Goal: Complete application form: Complete application form

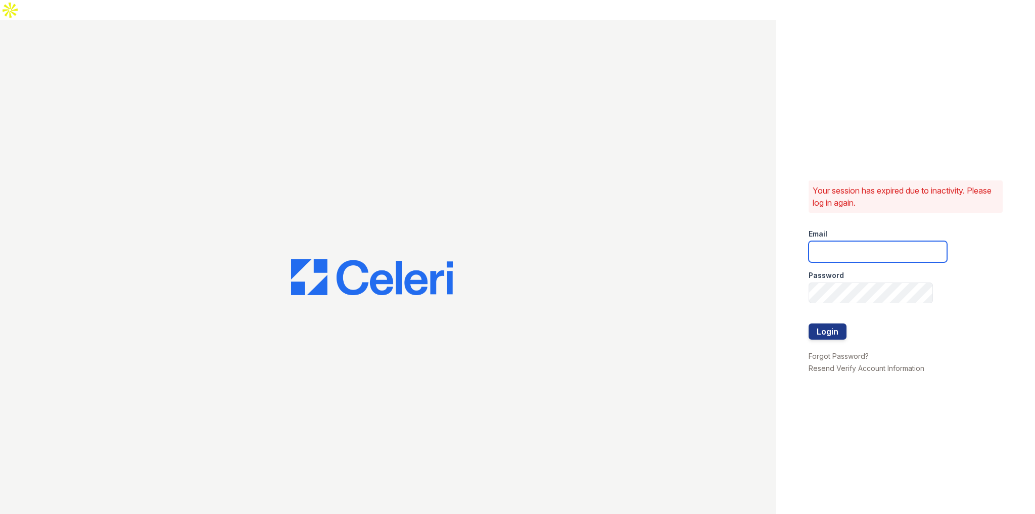
click at [833, 241] on input "email" at bounding box center [878, 251] width 138 height 21
type input "jun+demo@getceleri.com"
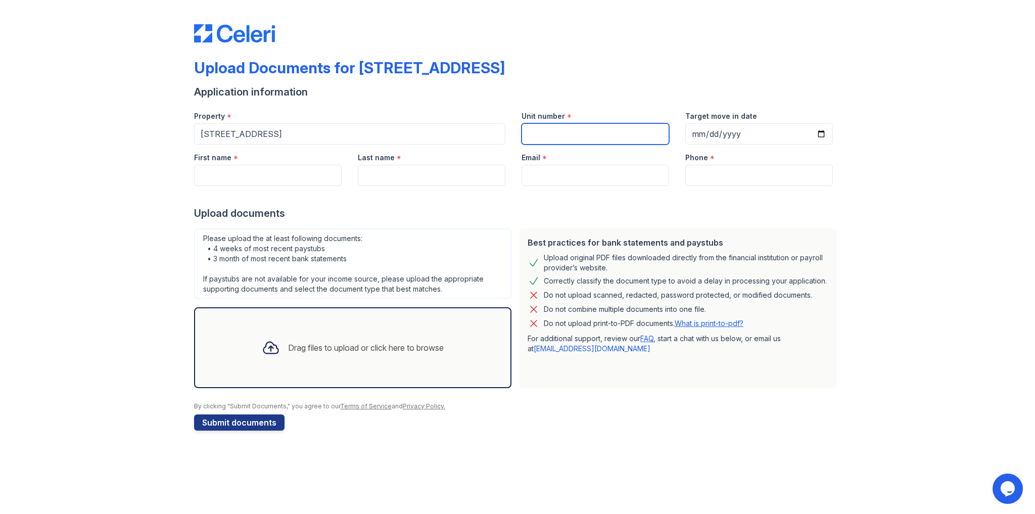
click at [532, 135] on input "Unit number" at bounding box center [596, 133] width 148 height 21
type input "198"
click at [294, 176] on input "First name" at bounding box center [268, 175] width 148 height 21
type input "John"
type input "d"
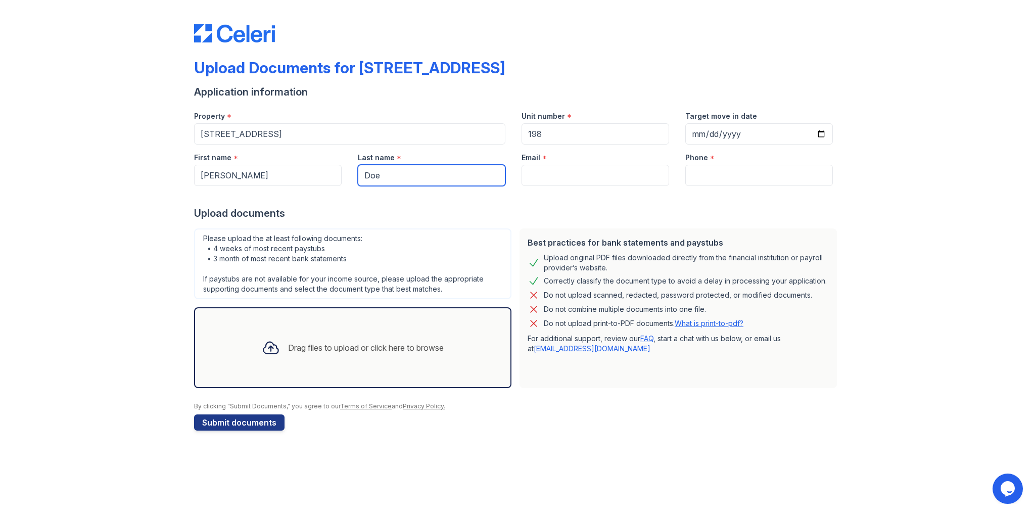
type input "Doe"
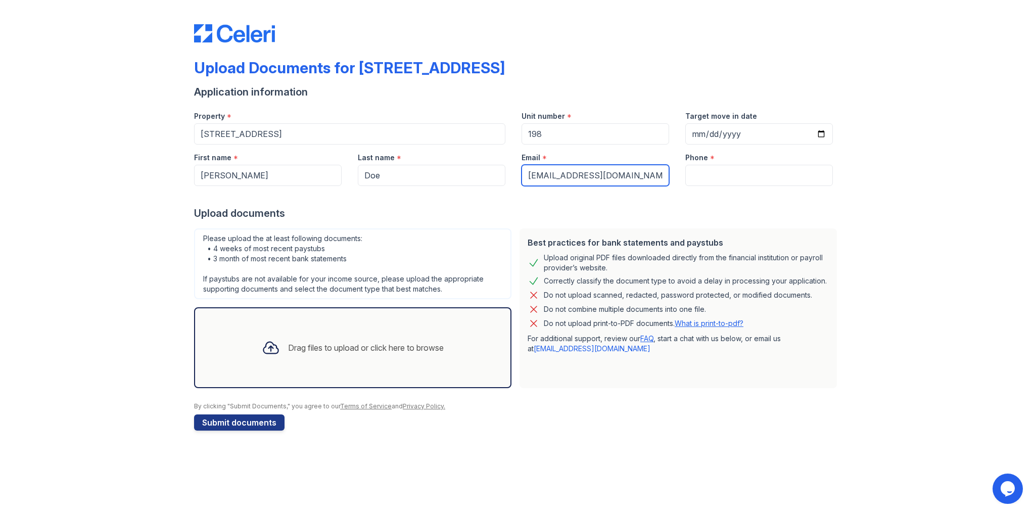
type input "[EMAIL_ADDRESS][DOMAIN_NAME]"
type input "9179879877"
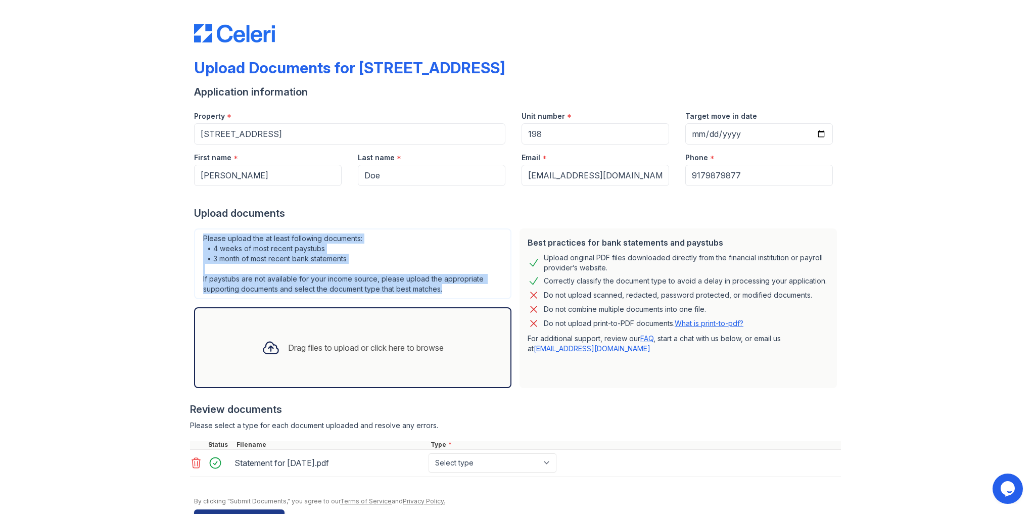
drag, startPoint x: 197, startPoint y: 230, endPoint x: 461, endPoint y: 291, distance: 271.2
click at [460, 291] on div "Please upload the at least following documents: • 4 weeks of most recent paystu…" at bounding box center [352, 263] width 317 height 71
click at [489, 286] on div "Please upload the at least following documents: • 4 weeks of most recent paystu…" at bounding box center [352, 263] width 317 height 71
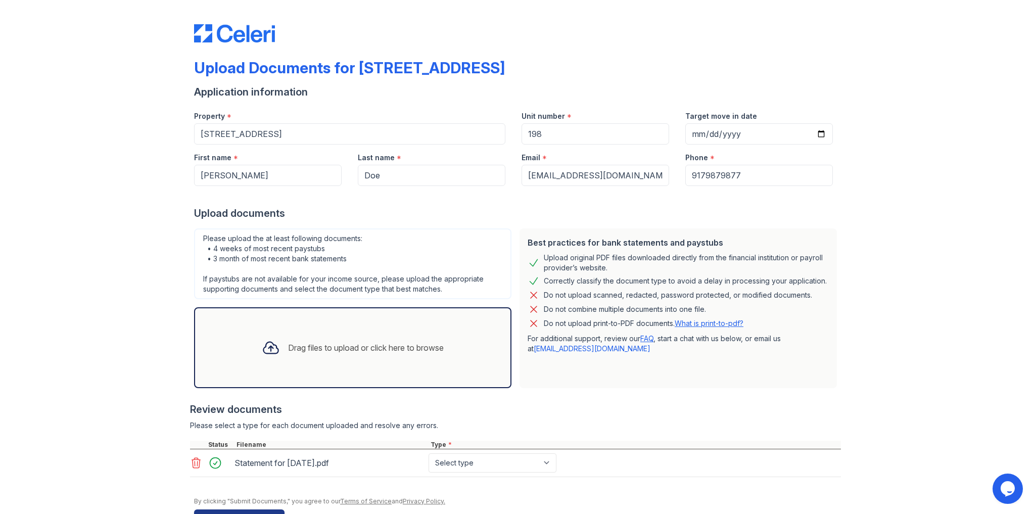
scroll to position [30, 0]
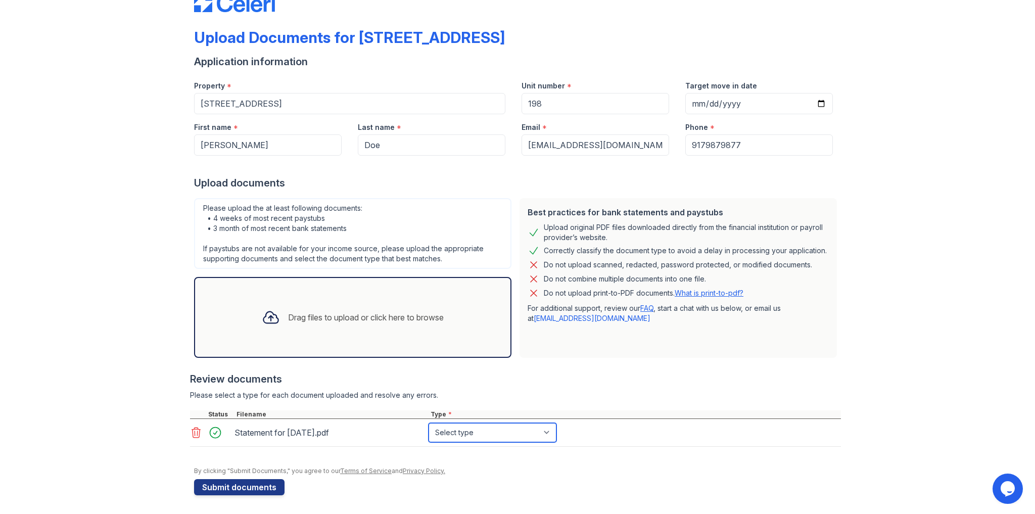
click at [472, 430] on select "Select type Paystub Bank Statement Offer Letter Tax Documents Benefit Award Let…" at bounding box center [493, 432] width 128 height 19
select select "paystub"
click at [429, 423] on select "Select type Paystub Bank Statement Offer Letter Tax Documents Benefit Award Let…" at bounding box center [493, 432] width 128 height 19
click at [438, 433] on select "Select type Paystub Bank Statement Offer Letter Tax Documents Benefit Award Let…" at bounding box center [493, 432] width 128 height 19
click at [373, 372] on div "Review documents" at bounding box center [515, 379] width 651 height 14
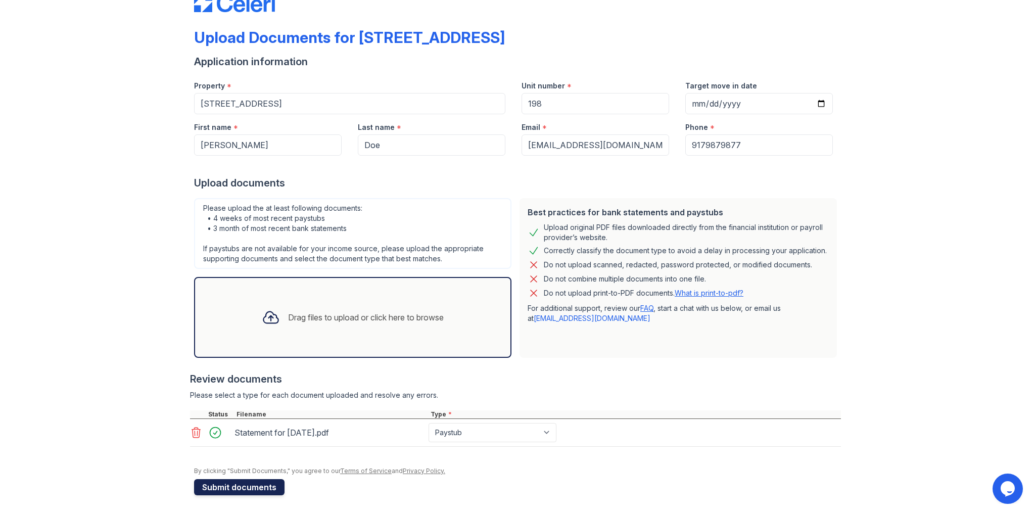
click at [251, 480] on button "Submit documents" at bounding box center [239, 487] width 90 height 16
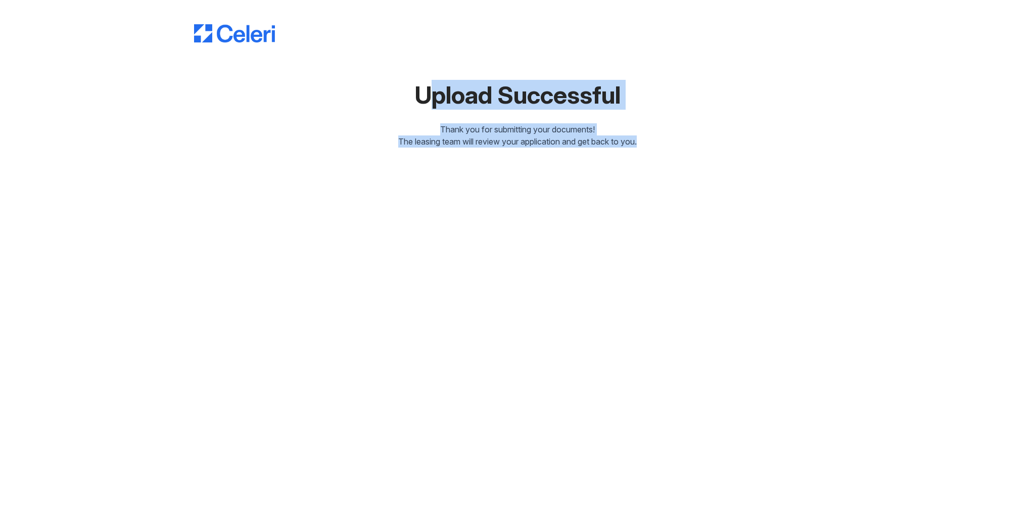
drag, startPoint x: 406, startPoint y: 100, endPoint x: 638, endPoint y: 141, distance: 235.6
click at [638, 141] on div "Upload Successful Thank you for submitting your documents! The leasing team wil…" at bounding box center [517, 76] width 647 height 144
click at [467, 202] on div "Upload Successful Thank you for submitting your documents! The leasing team wil…" at bounding box center [517, 257] width 1035 height 514
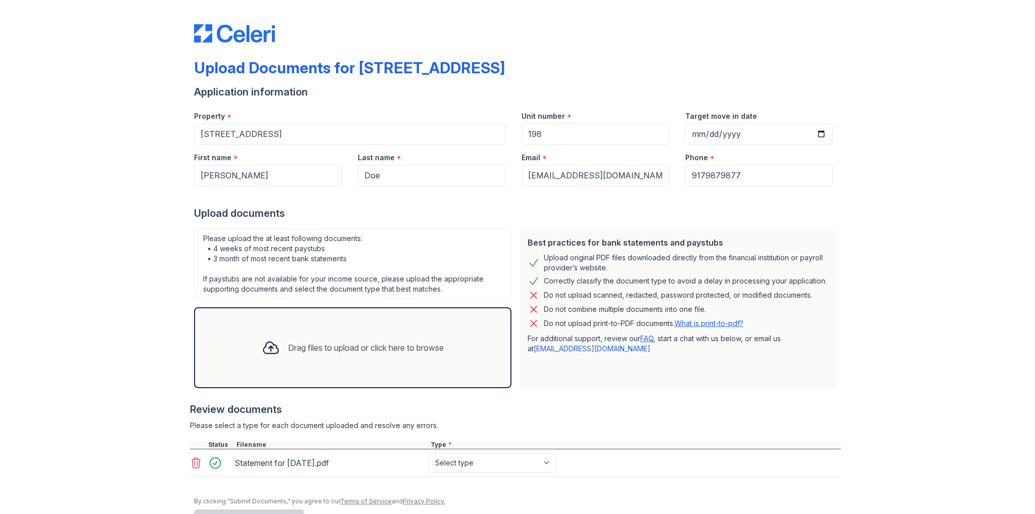
click at [191, 464] on icon at bounding box center [196, 463] width 12 height 12
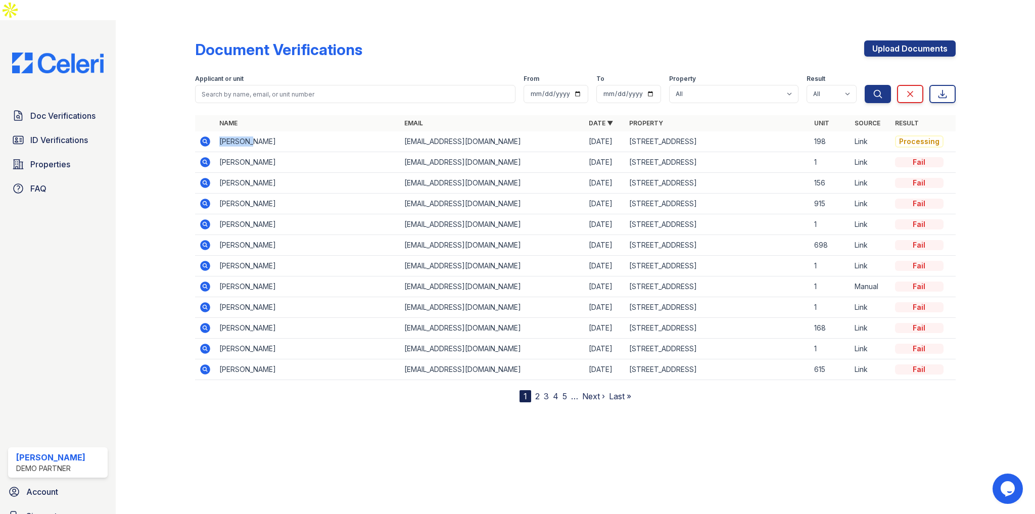
drag, startPoint x: 220, startPoint y: 120, endPoint x: 259, endPoint y: 119, distance: 38.9
click at [259, 131] on td "[PERSON_NAME]" at bounding box center [307, 141] width 184 height 21
click at [263, 131] on td "John Doe" at bounding box center [307, 141] width 184 height 21
click at [204, 140] on icon at bounding box center [205, 141] width 3 height 3
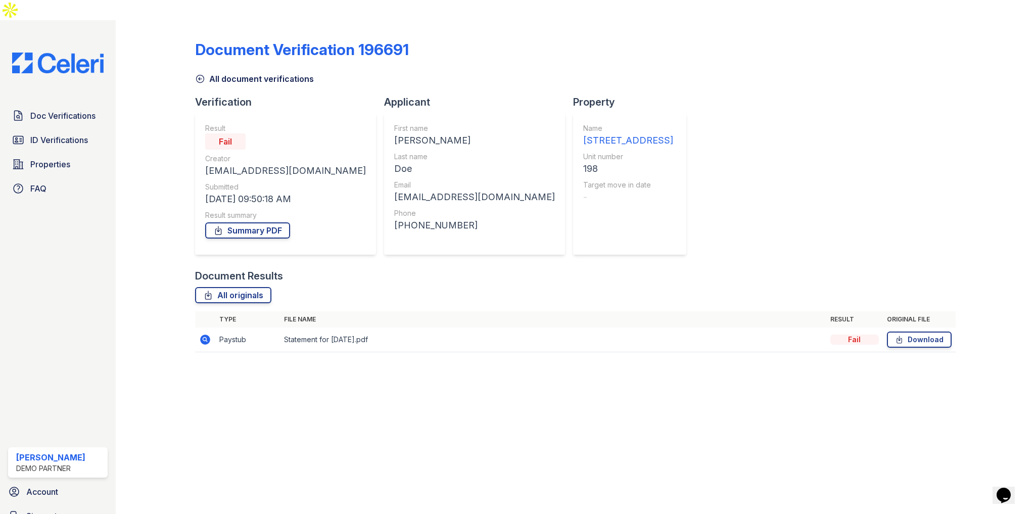
click at [207, 335] on icon at bounding box center [206, 340] width 10 height 10
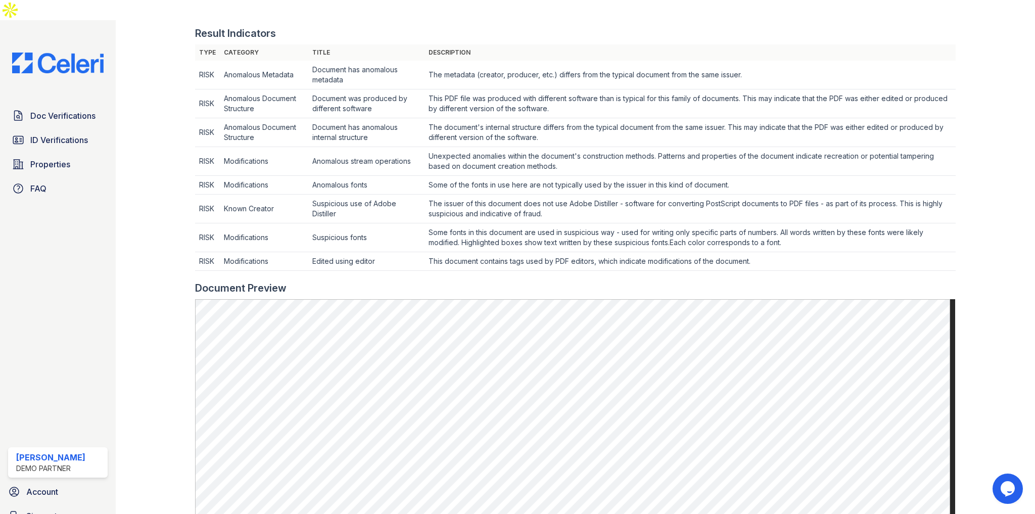
scroll to position [323, 0]
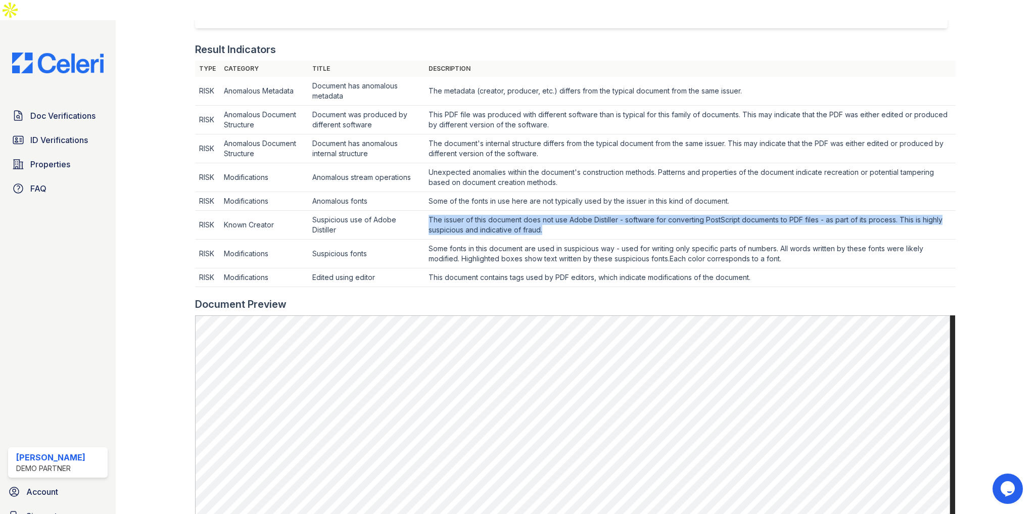
drag, startPoint x: 427, startPoint y: 200, endPoint x: 556, endPoint y: 210, distance: 129.3
click at [556, 211] on td "The issuer of this document does not use Adobe Distiller - software for convert…" at bounding box center [690, 225] width 531 height 29
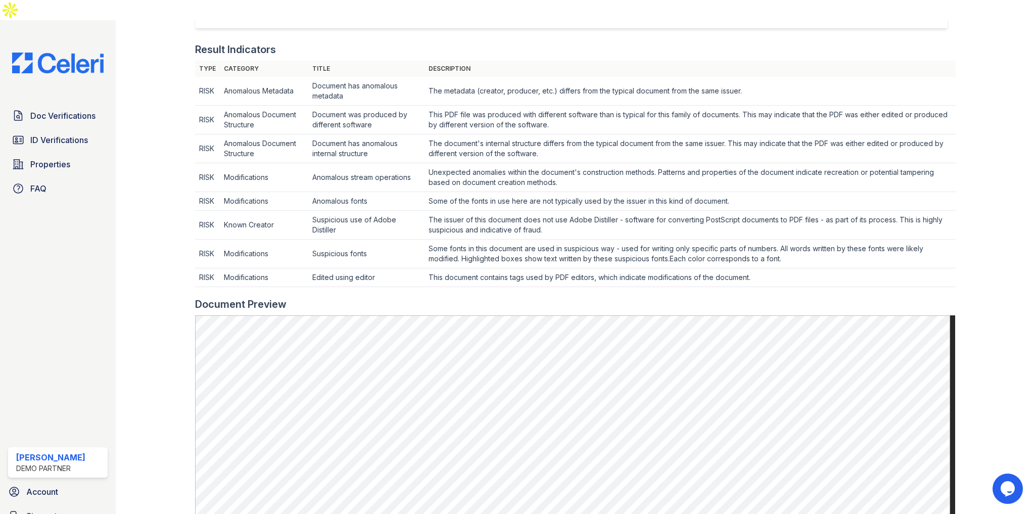
click at [430, 192] on td "Some of the fonts in use here are not typically used by the issuer in this kind…" at bounding box center [690, 201] width 531 height 19
drag, startPoint x: 315, startPoint y: 183, endPoint x: 764, endPoint y: 182, distance: 448.3
click at [764, 192] on tr "RISK Modifications Anomalous fonts Some of the fonts in use here are not typica…" at bounding box center [575, 201] width 760 height 19
click at [377, 240] on td "Suspicious fonts" at bounding box center [366, 254] width 116 height 29
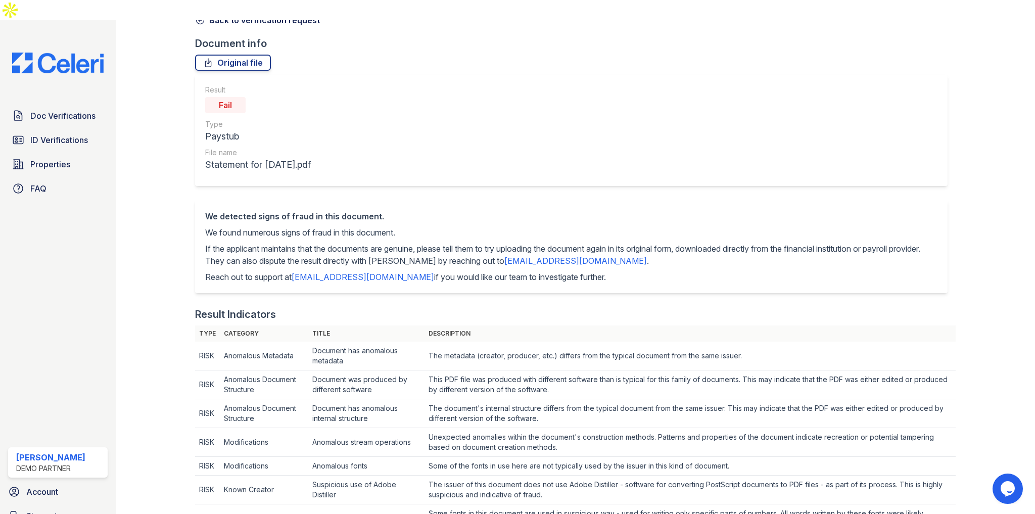
scroll to position [0, 0]
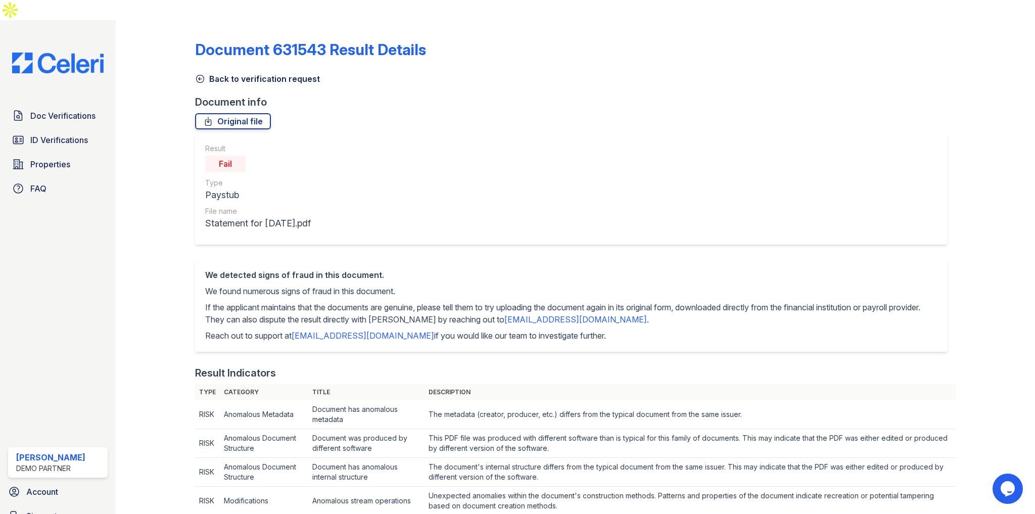
drag, startPoint x: 213, startPoint y: 144, endPoint x: 287, endPoint y: 148, distance: 73.4
click at [287, 154] on div "Fail" at bounding box center [258, 164] width 106 height 20
click at [286, 154] on div "Fail" at bounding box center [258, 164] width 106 height 20
click at [253, 73] on link "Back to verification request" at bounding box center [257, 79] width 125 height 12
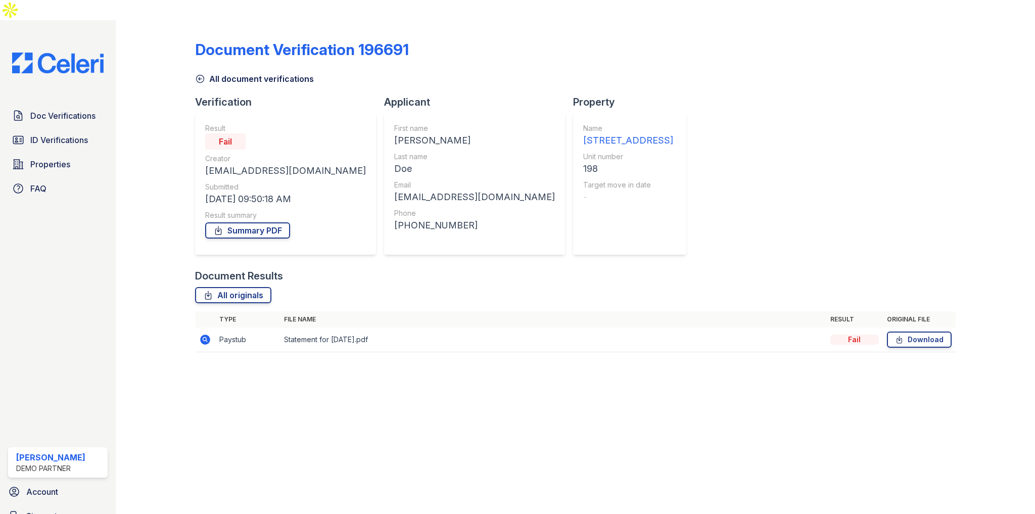
drag, startPoint x: 72, startPoint y: 52, endPoint x: 78, endPoint y: 48, distance: 7.0
click at [72, 53] on img at bounding box center [58, 63] width 108 height 21
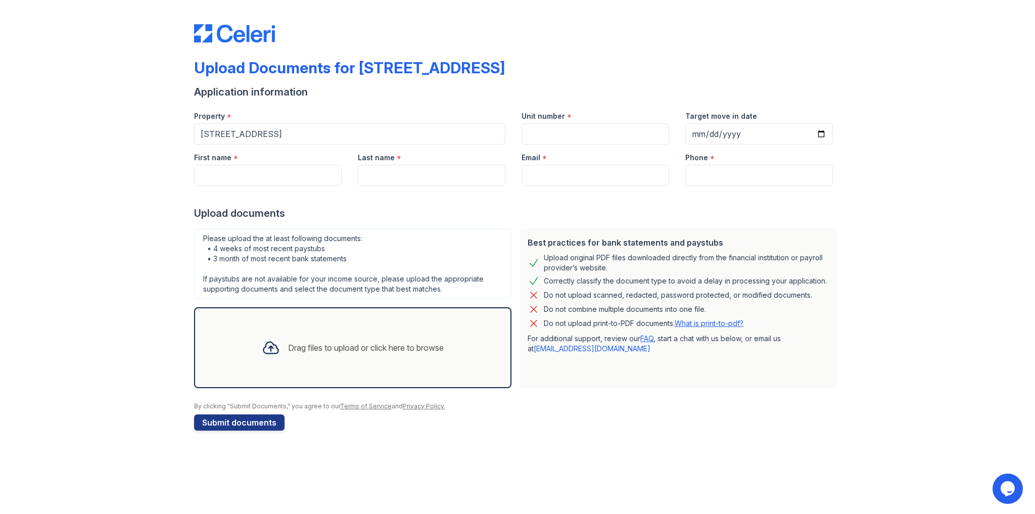
click at [576, 421] on form "Application information Property * 123 Main Street Unit number * Target move in…" at bounding box center [517, 258] width 647 height 346
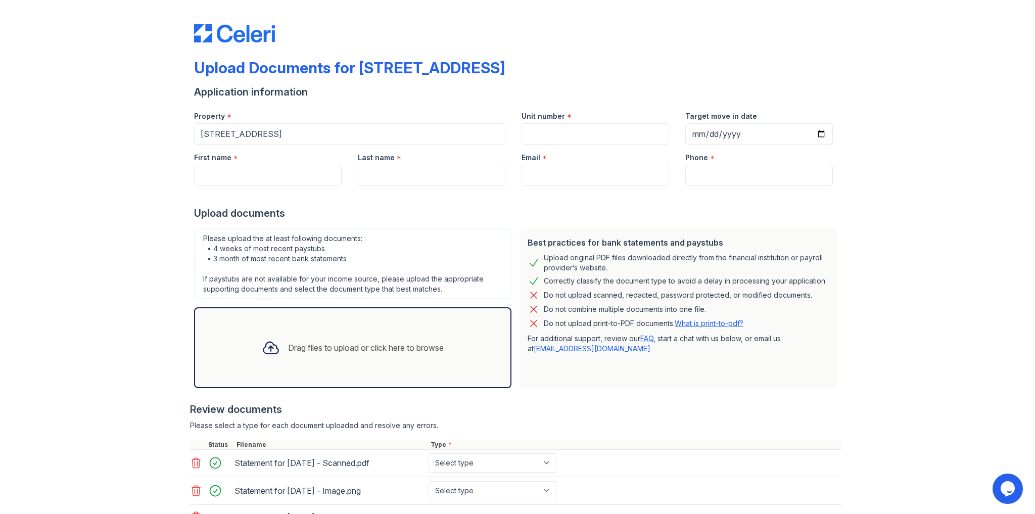
scroll to position [81, 0]
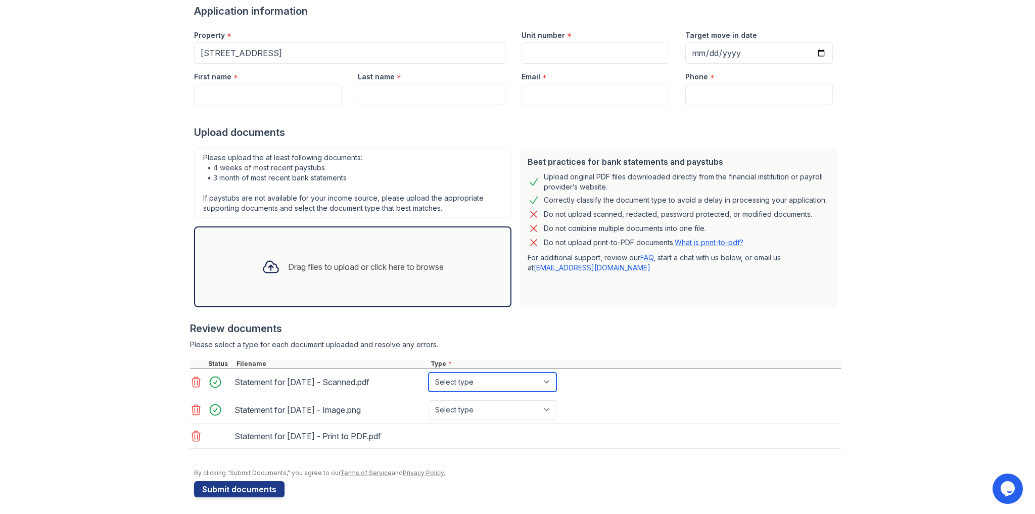
click at [481, 378] on select "Select type Paystub Bank Statement Offer Letter Tax Documents Benefit Award Let…" at bounding box center [493, 382] width 128 height 19
select select "paystub"
click at [429, 373] on select "Select type Paystub Bank Statement Offer Letter Tax Documents Benefit Award Let…" at bounding box center [493, 382] width 128 height 19
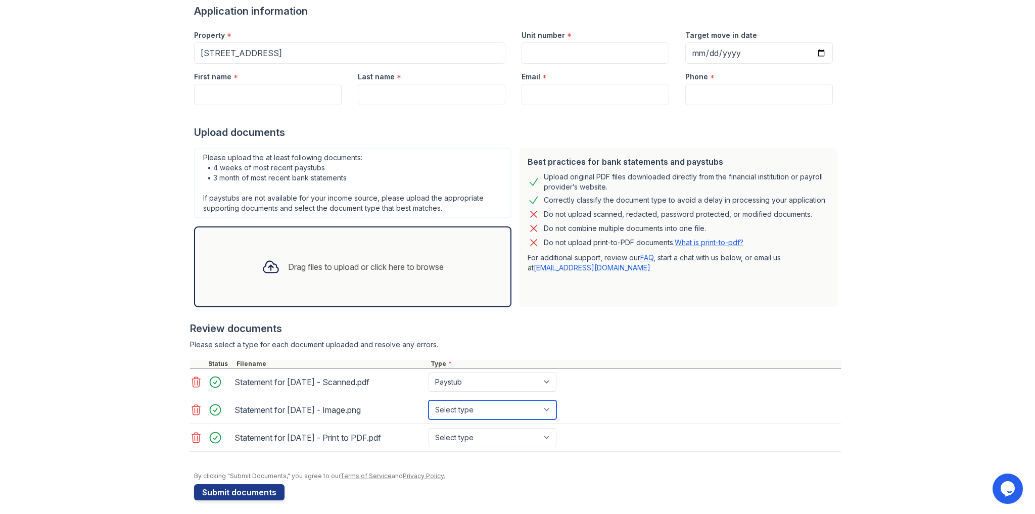
drag, startPoint x: 461, startPoint y: 409, endPoint x: 461, endPoint y: 418, distance: 8.1
click at [461, 410] on select "Select type Paystub Bank Statement Offer Letter Tax Documents Benefit Award Let…" at bounding box center [493, 409] width 128 height 19
select select "paystub"
click at [429, 400] on select "Select type Paystub Bank Statement Offer Letter Tax Documents Benefit Award Let…" at bounding box center [493, 409] width 128 height 19
click at [449, 439] on select "Select type Paystub Bank Statement Offer Letter Tax Documents Benefit Award Let…" at bounding box center [493, 437] width 128 height 19
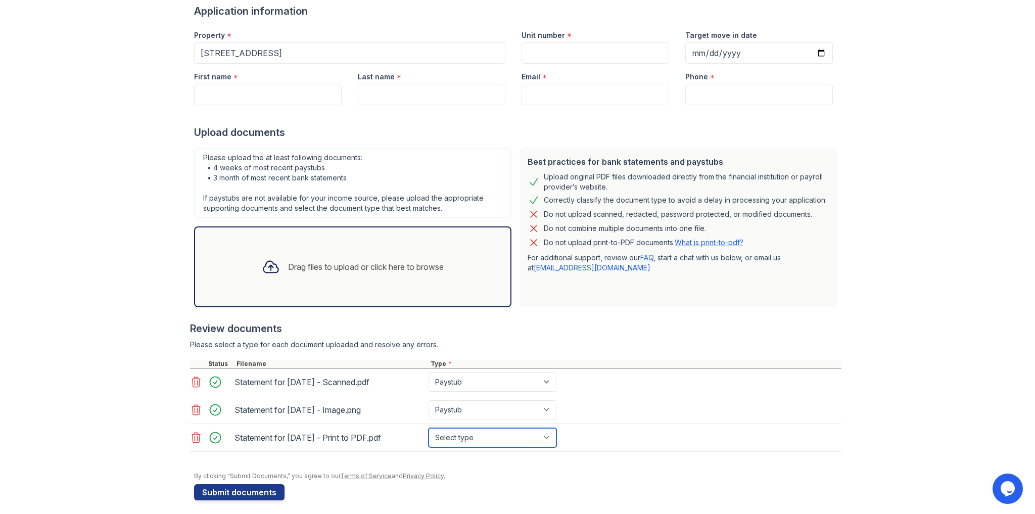
select select "paystub"
click at [429, 428] on select "Select type Paystub Bank Statement Offer Letter Tax Documents Benefit Award Let…" at bounding box center [493, 437] width 128 height 19
click at [251, 491] on button "Submit documents" at bounding box center [239, 492] width 90 height 16
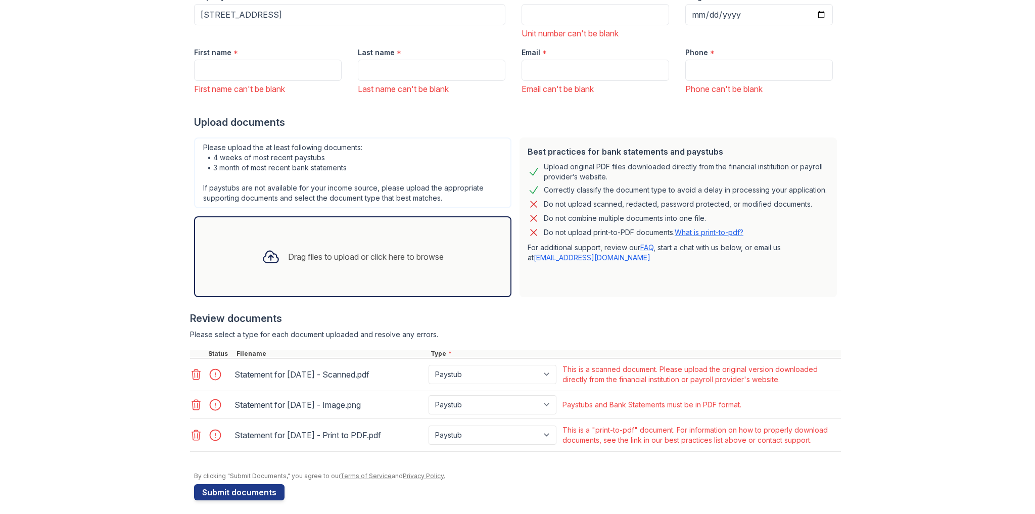
scroll to position [153, 0]
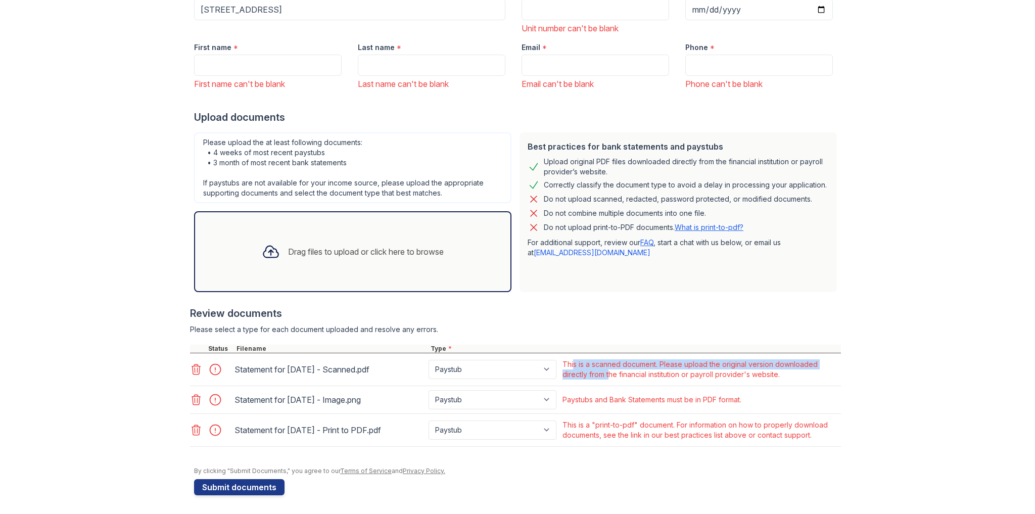
drag, startPoint x: 570, startPoint y: 364, endPoint x: 605, endPoint y: 378, distance: 37.2
click at [607, 372] on div "This is a scanned document. Please upload the original version downloaded direc…" at bounding box center [701, 369] width 276 height 20
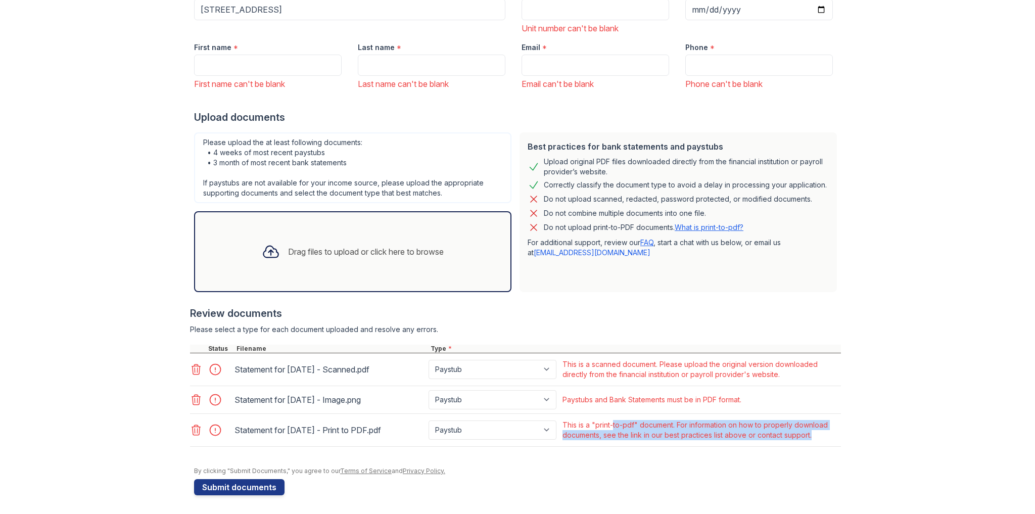
drag, startPoint x: 610, startPoint y: 428, endPoint x: 751, endPoint y: 447, distance: 142.3
click at [751, 447] on div "Review documents Please select a type for each document uploaded and resolve an…" at bounding box center [515, 376] width 651 height 161
click at [734, 438] on div "This is a "print-to-pdf" document. For information on how to properly download …" at bounding box center [701, 430] width 276 height 20
click at [192, 371] on icon at bounding box center [196, 369] width 9 height 10
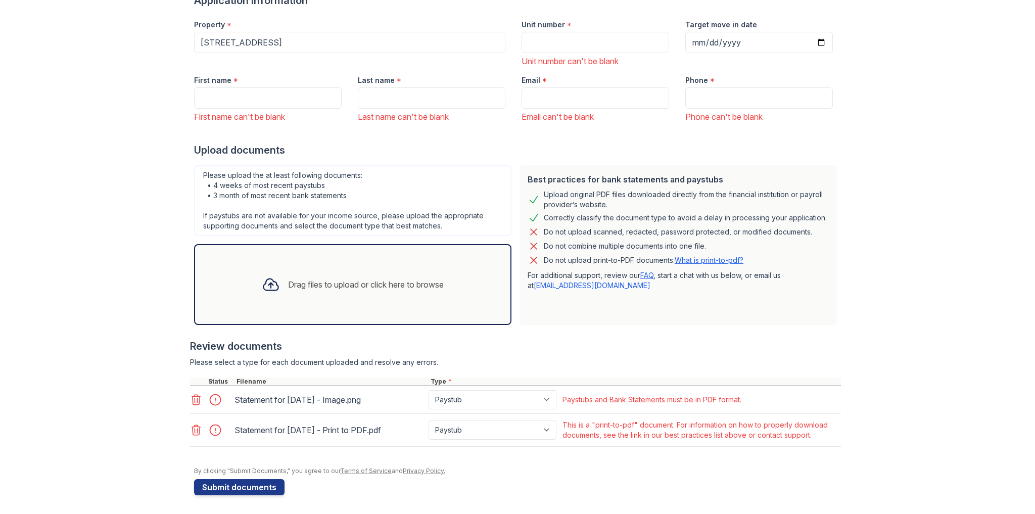
click at [194, 397] on icon at bounding box center [196, 400] width 9 height 10
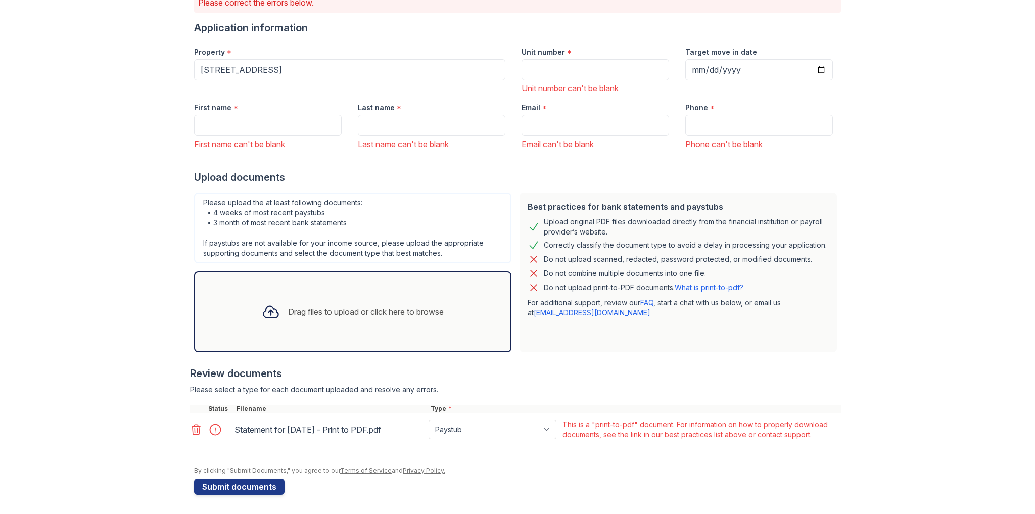
click at [190, 426] on icon at bounding box center [196, 430] width 12 height 12
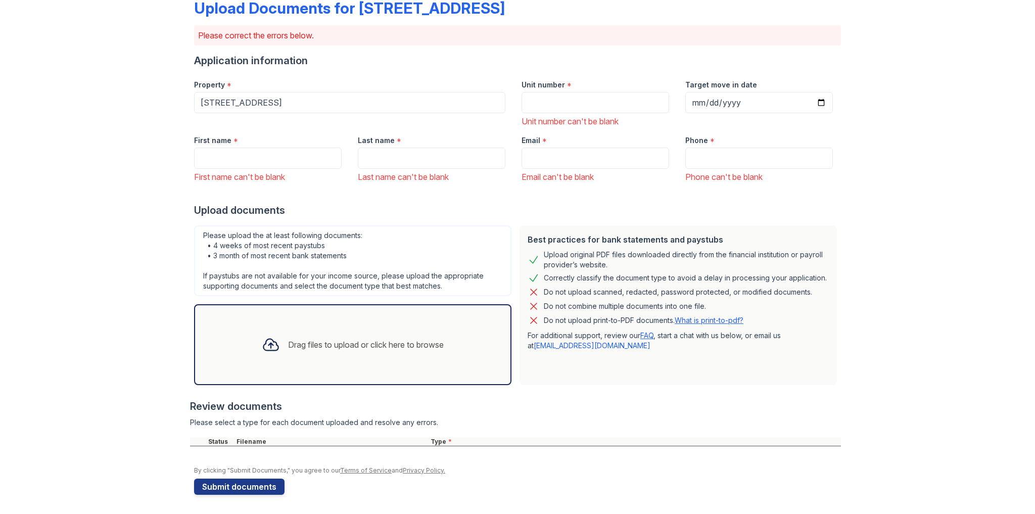
click at [131, 389] on div "Upload Documents for 123 Main Street Please correct the errors below. Applicati…" at bounding box center [517, 227] width 1003 height 575
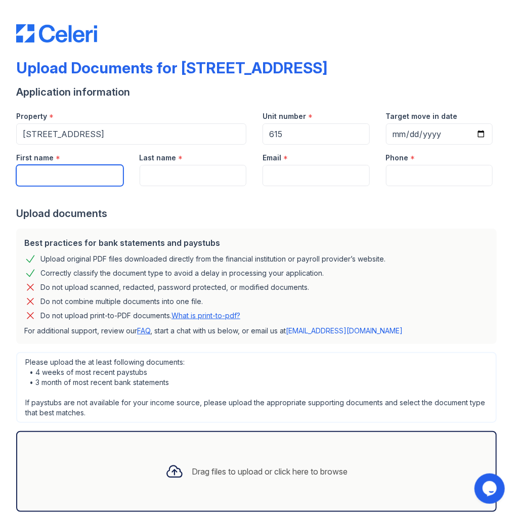
click at [81, 178] on input "First name" at bounding box center [69, 175] width 107 height 21
click at [283, 136] on input "615" at bounding box center [315, 133] width 107 height 21
type input "857"
click at [95, 172] on input "First name" at bounding box center [69, 175] width 107 height 21
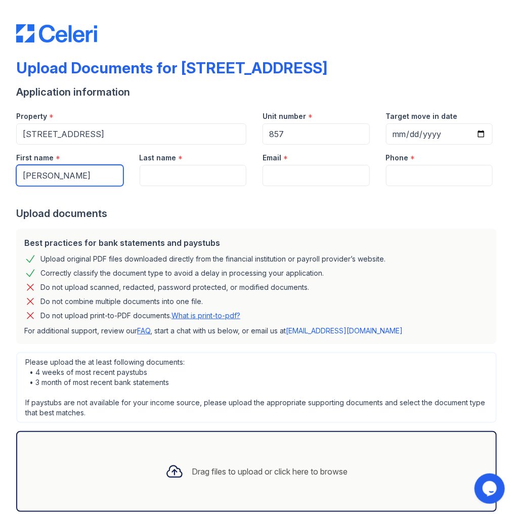
type input "Jane"
type input "Doe"
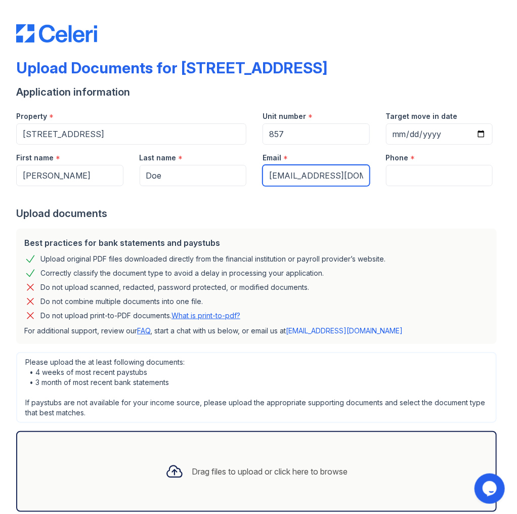
type input "[EMAIL_ADDRESS][DOMAIN_NAME]"
type input "9179879877"
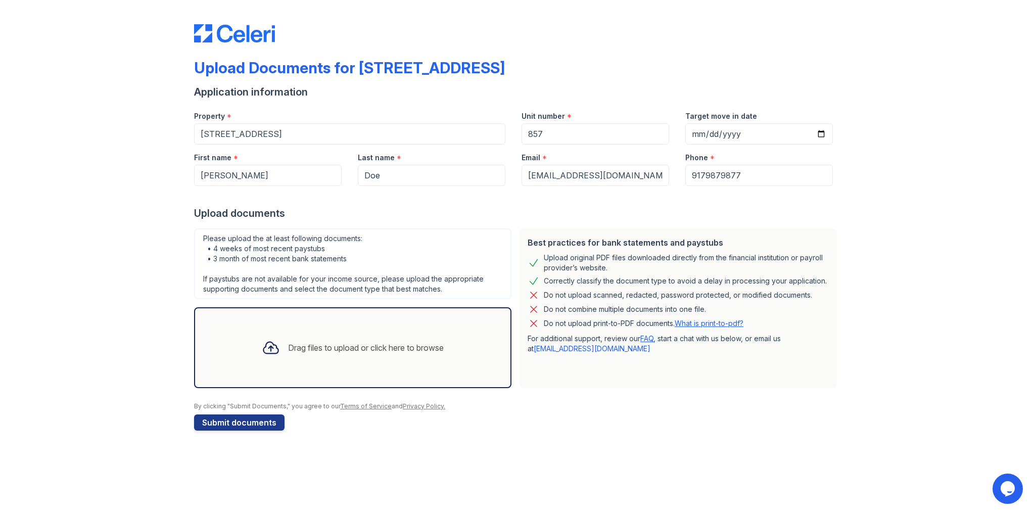
click at [516, 200] on div at bounding box center [517, 196] width 647 height 20
click at [158, 112] on div "Upload Documents for 123 Main Street Application information Property * 123 Mai…" at bounding box center [517, 225] width 1003 height 451
click at [117, 206] on div "Upload Documents for 123 Main Street Application information Property * 123 Mai…" at bounding box center [517, 225] width 1003 height 451
click at [516, 173] on form "Application information Property * 123 Main Street Unit number * 857 Target mov…" at bounding box center [517, 258] width 647 height 346
click at [516, 201] on div at bounding box center [517, 196] width 647 height 20
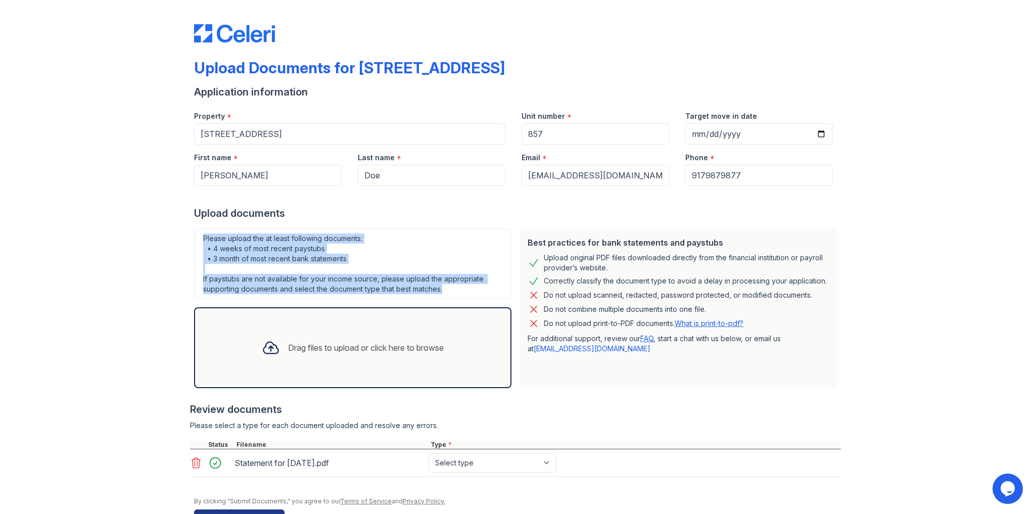
drag, startPoint x: 206, startPoint y: 238, endPoint x: 450, endPoint y: 286, distance: 248.2
click at [450, 286] on div "Please upload the at least following documents: • 4 weeks of most recent paystu…" at bounding box center [353, 308] width 326 height 168
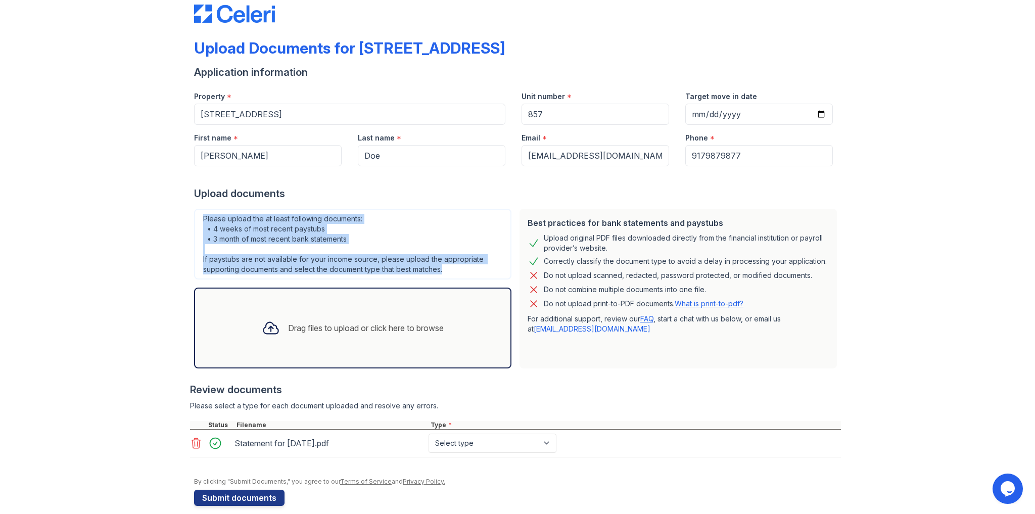
scroll to position [30, 0]
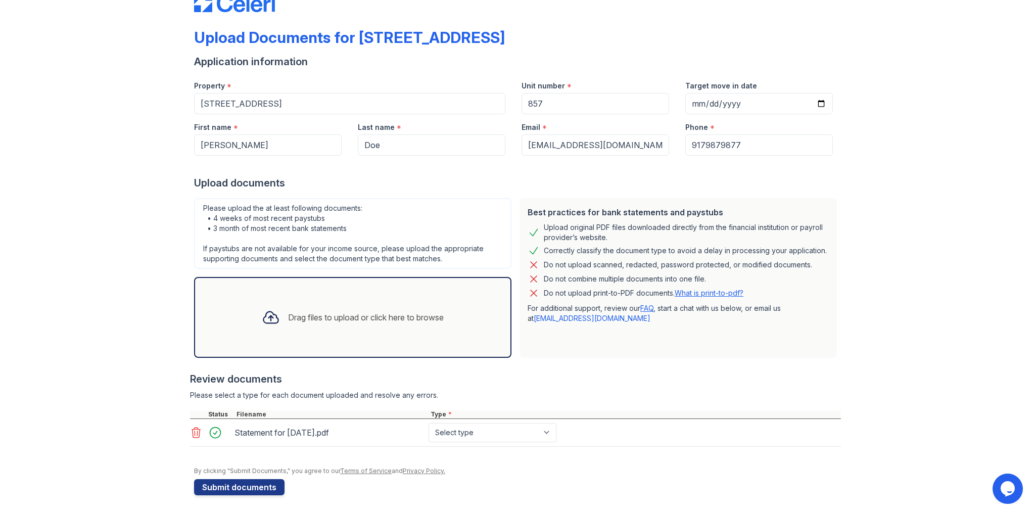
click at [516, 374] on div "Review documents" at bounding box center [515, 379] width 651 height 14
click at [460, 434] on select "Select type Paystub Bank Statement Offer Letter Tax Documents Benefit Award Let…" at bounding box center [493, 432] width 128 height 19
select select "paystub"
click at [429, 423] on select "Select type Paystub Bank Statement Offer Letter Tax Documents Benefit Award Let…" at bounding box center [493, 432] width 128 height 19
click at [218, 484] on button "Submit documents" at bounding box center [239, 487] width 90 height 16
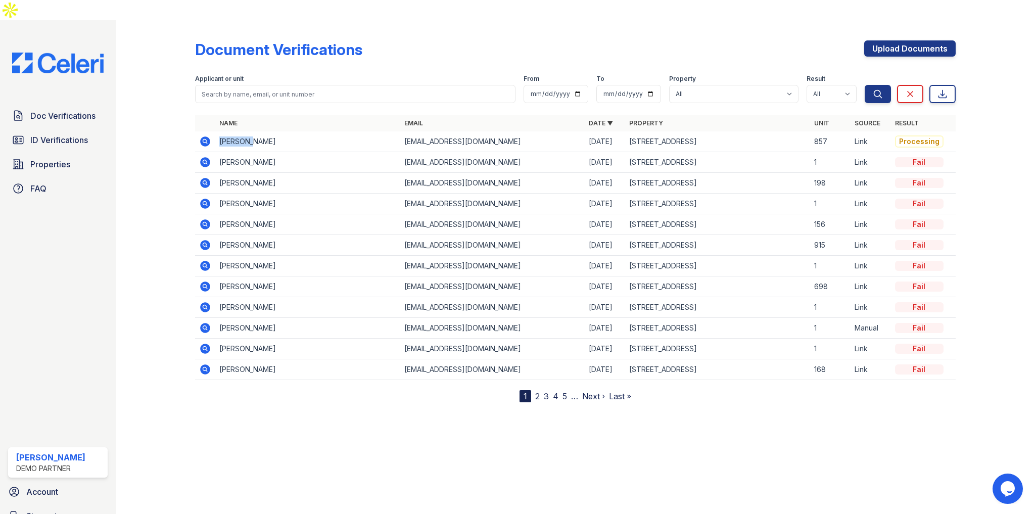
drag, startPoint x: 222, startPoint y: 123, endPoint x: 267, endPoint y: 128, distance: 45.3
click at [267, 131] on td "[PERSON_NAME]" at bounding box center [307, 141] width 184 height 21
click at [206, 136] on icon at bounding box center [206, 141] width 10 height 10
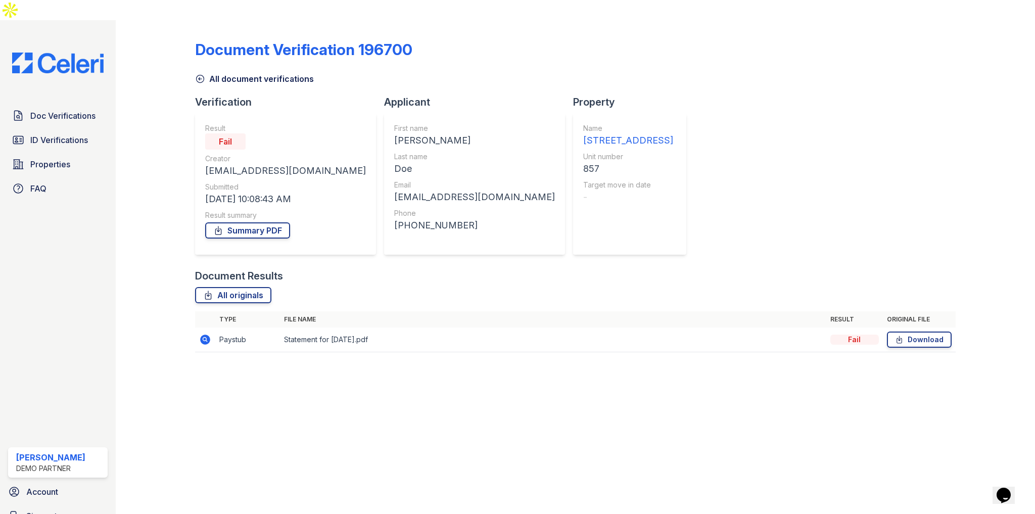
click at [204, 334] on icon at bounding box center [205, 340] width 12 height 12
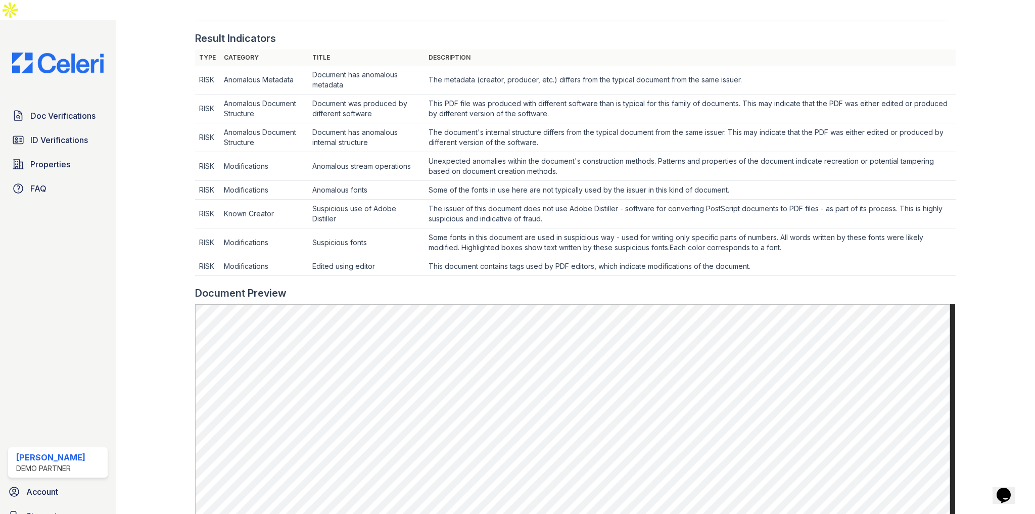
scroll to position [323, 0]
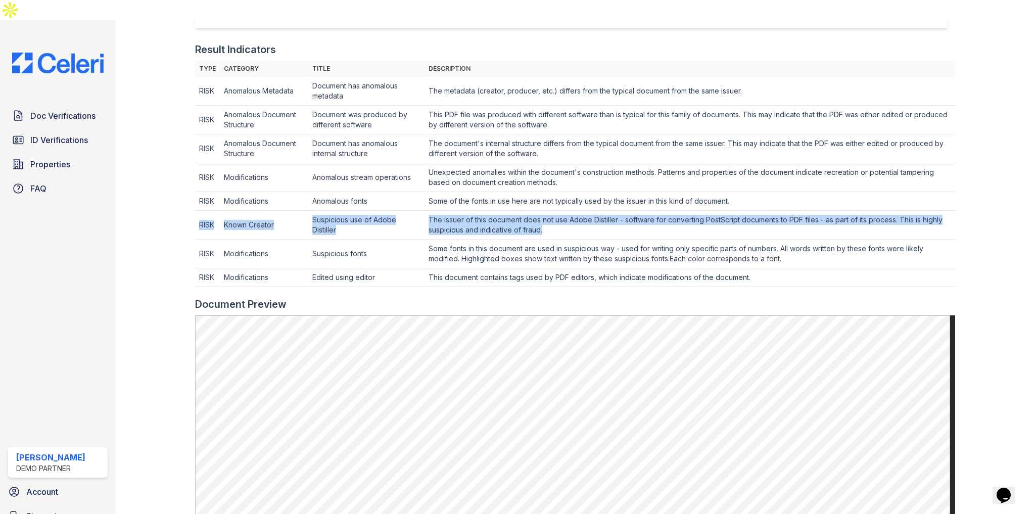
drag, startPoint x: 201, startPoint y: 204, endPoint x: 567, endPoint y: 209, distance: 366.0
click at [567, 211] on tr "RISK Known Creator Suspicious use of Adobe Distiller The issuer of this documen…" at bounding box center [575, 225] width 760 height 29
click at [373, 211] on td "Suspicious use of Adobe Distiller" at bounding box center [366, 225] width 116 height 29
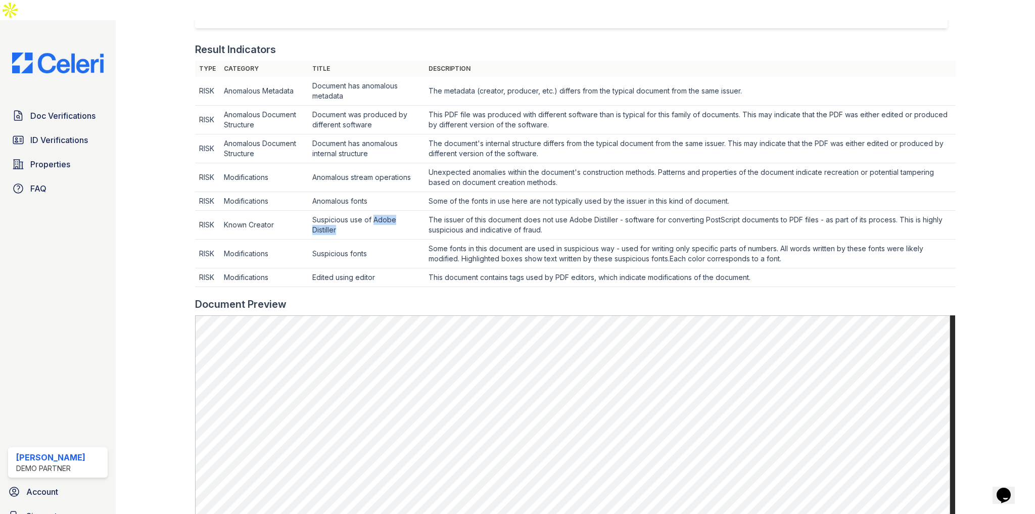
drag, startPoint x: 376, startPoint y: 200, endPoint x: 375, endPoint y: 207, distance: 7.1
click at [375, 211] on td "Suspicious use of Adobe Distiller" at bounding box center [366, 225] width 116 height 29
click at [360, 211] on td "Suspicious use of Adobe Distiller" at bounding box center [366, 225] width 116 height 29
drag, startPoint x: 308, startPoint y: 178, endPoint x: 383, endPoint y: 187, distance: 75.3
click at [383, 192] on td "Anomalous fonts" at bounding box center [366, 201] width 116 height 19
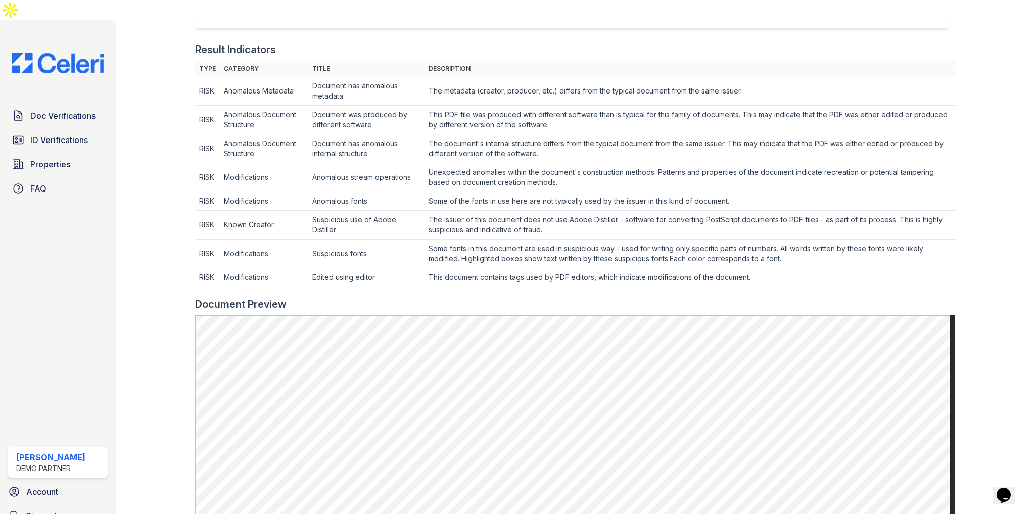
click at [258, 192] on td "Modifications" at bounding box center [264, 201] width 88 height 19
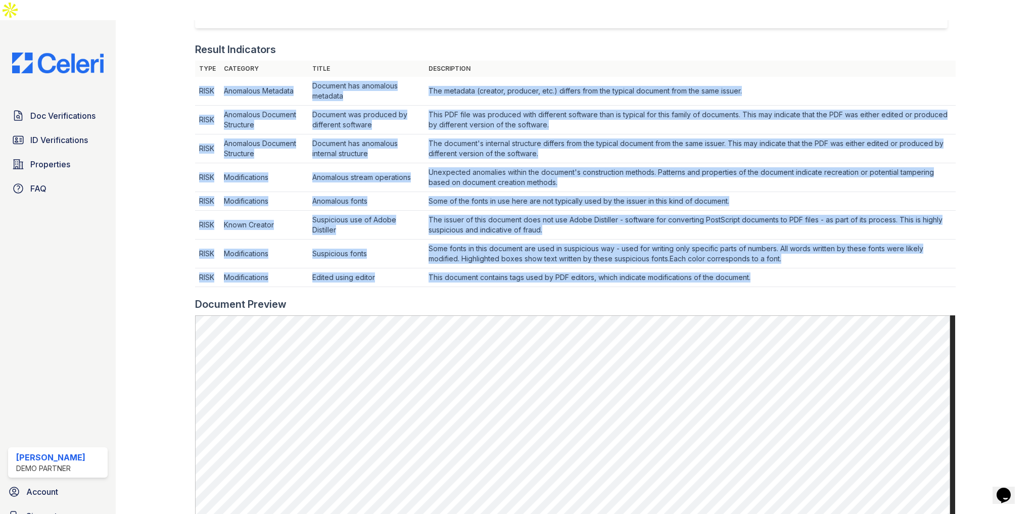
drag, startPoint x: 199, startPoint y: 78, endPoint x: 611, endPoint y: 267, distance: 453.0
click at [611, 267] on div "Type Category Title Description RISK Anomalous Metadata Document has anomalous …" at bounding box center [575, 179] width 760 height 237
click at [621, 268] on td "This document contains tags used by PDF editors, which indicate modifications o…" at bounding box center [690, 277] width 531 height 19
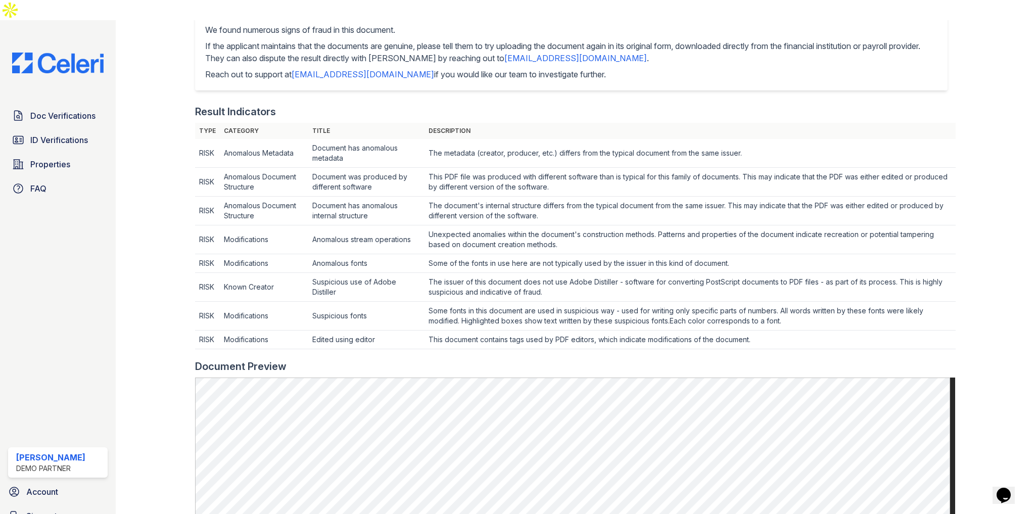
scroll to position [202, 0]
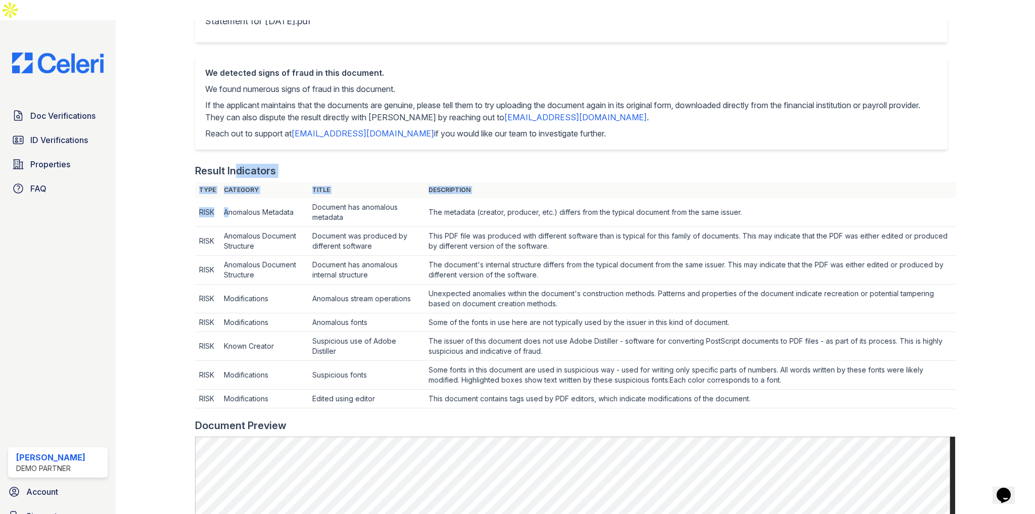
drag, startPoint x: 233, startPoint y: 151, endPoint x: 223, endPoint y: 188, distance: 38.0
click at [227, 187] on div "Result Indicators Type Category Title Description RISK Anomalous Metadata Docum…" at bounding box center [575, 291] width 760 height 255
click at [203, 206] on td "RISK" at bounding box center [207, 212] width 25 height 29
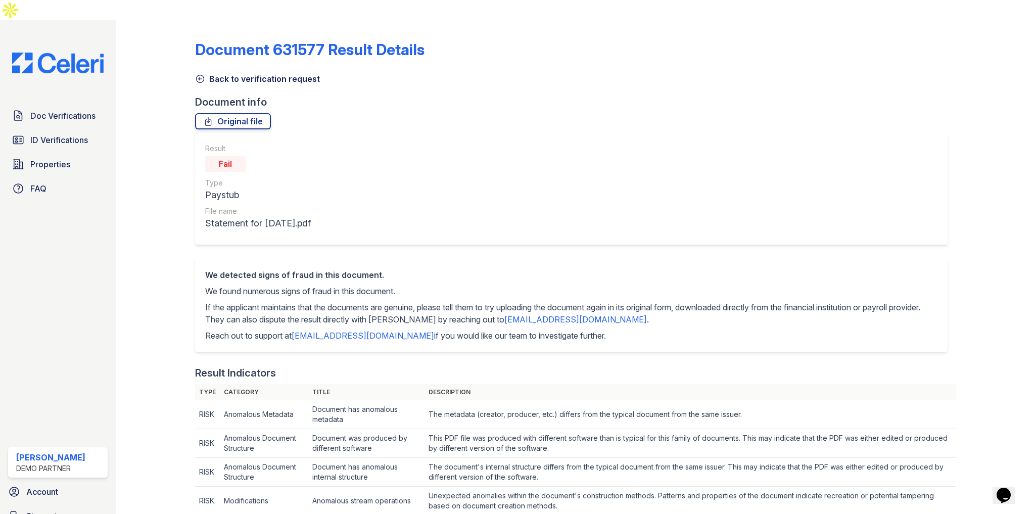
scroll to position [0, 0]
drag, startPoint x: 214, startPoint y: 138, endPoint x: 250, endPoint y: 153, distance: 38.8
click at [250, 154] on div "Fail" at bounding box center [258, 164] width 106 height 20
click at [250, 156] on div "Result Fail Type Paystub File name Statement for Feb 14, 2025.pdf" at bounding box center [258, 187] width 106 height 87
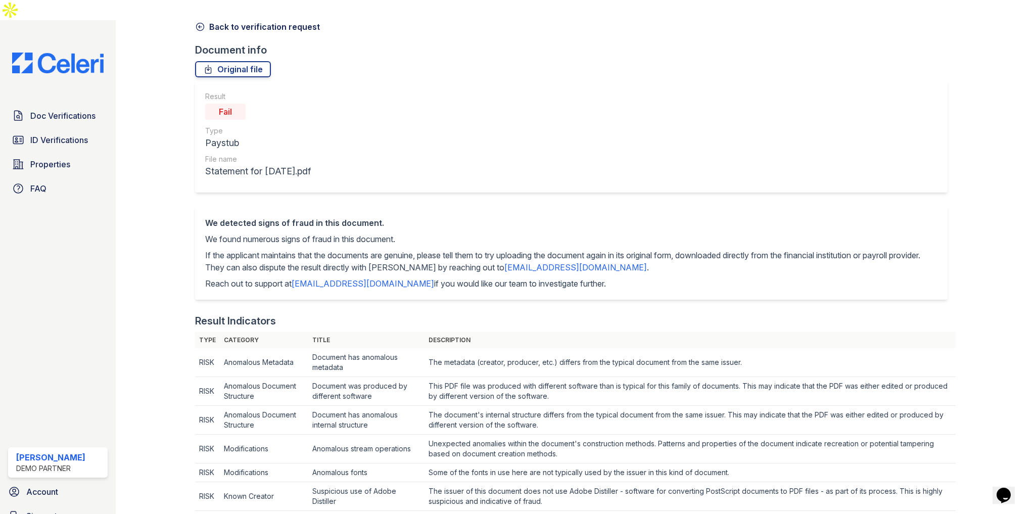
scroll to position [40, 0]
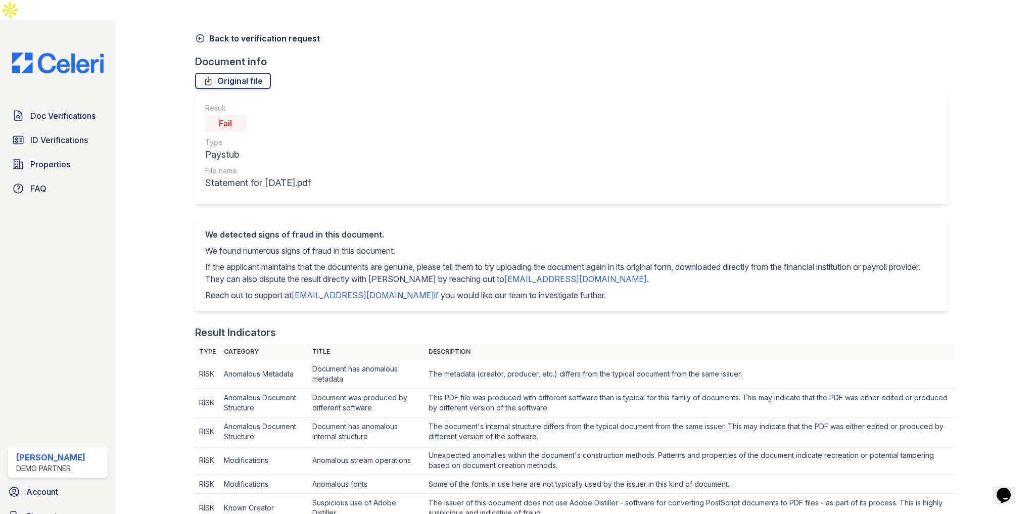
click at [245, 32] on link "Back to verification request" at bounding box center [257, 38] width 125 height 12
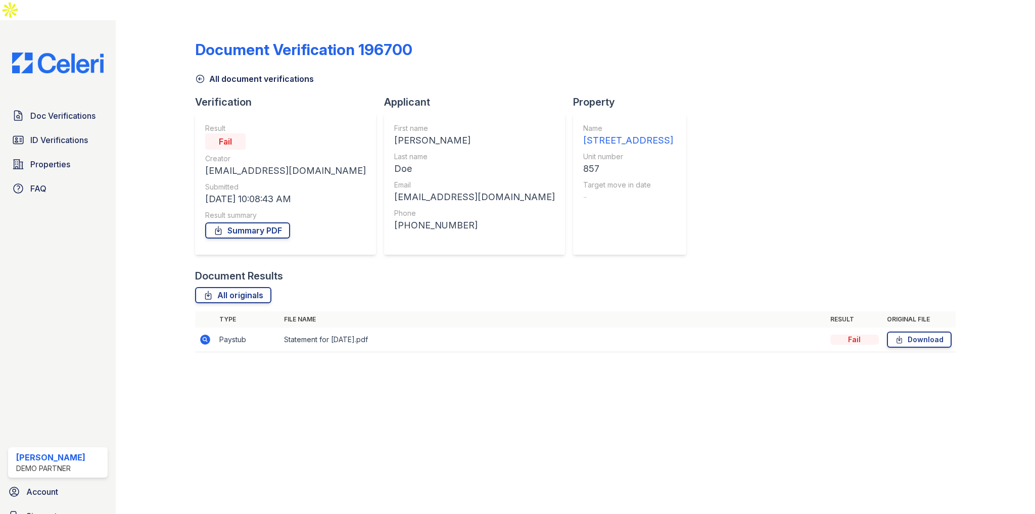
click at [204, 335] on icon at bounding box center [206, 340] width 10 height 10
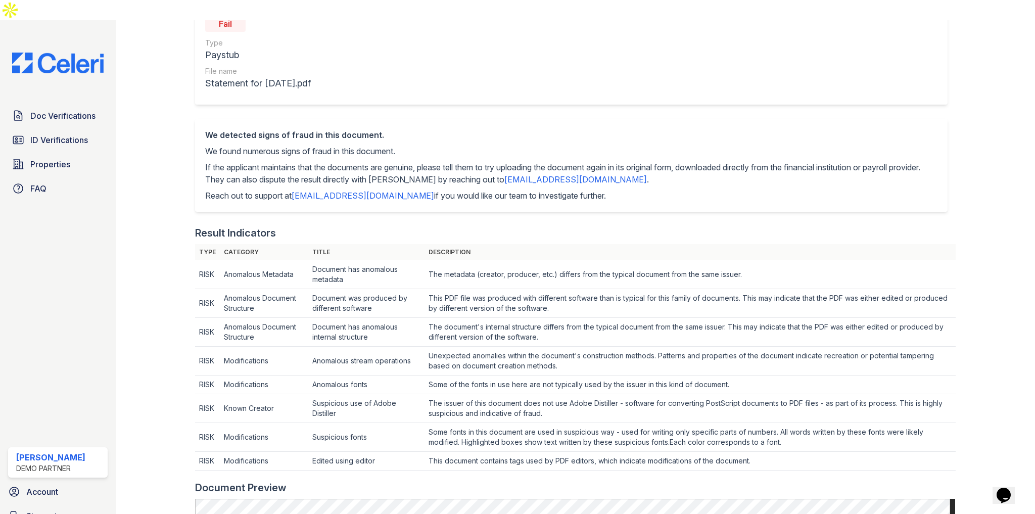
scroll to position [162, 0]
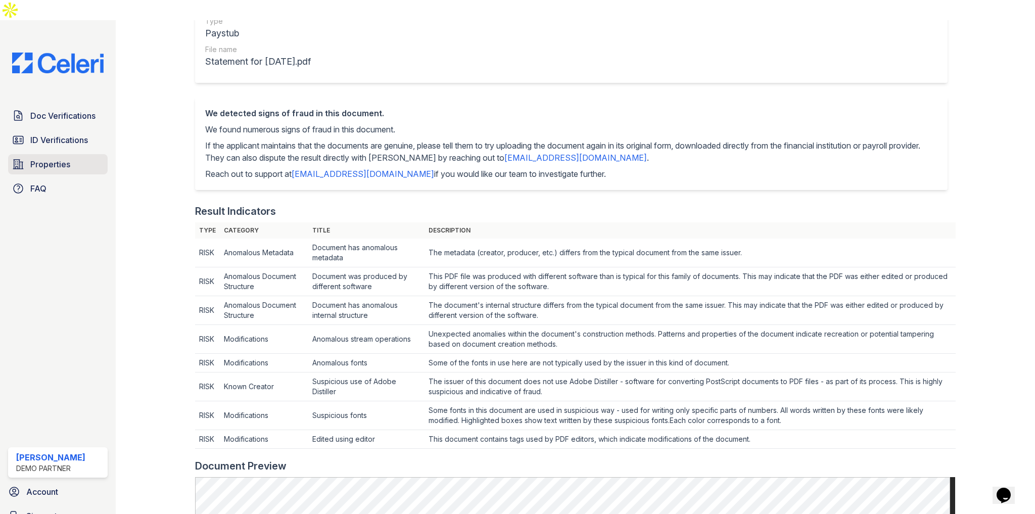
click at [67, 154] on link "Properties" at bounding box center [58, 164] width 100 height 20
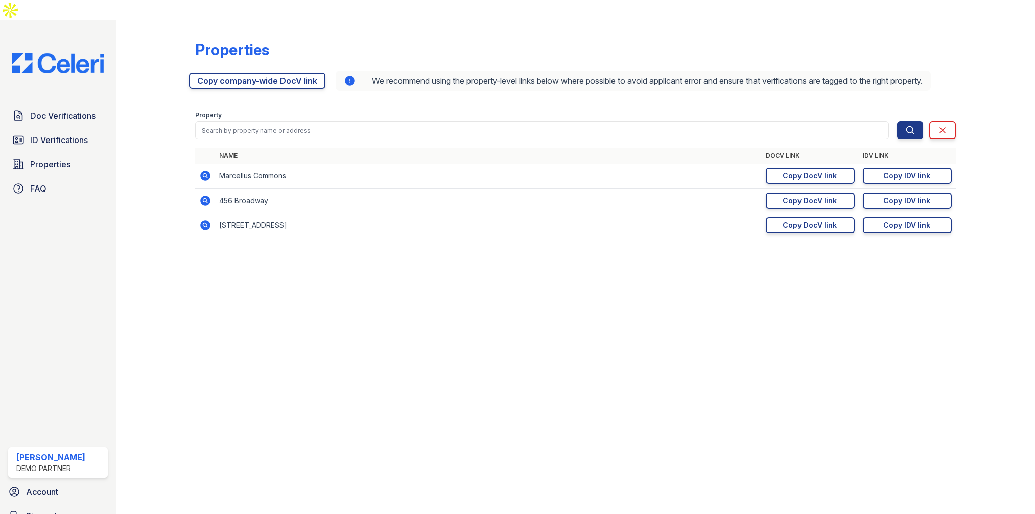
click at [203, 220] on icon at bounding box center [206, 225] width 10 height 10
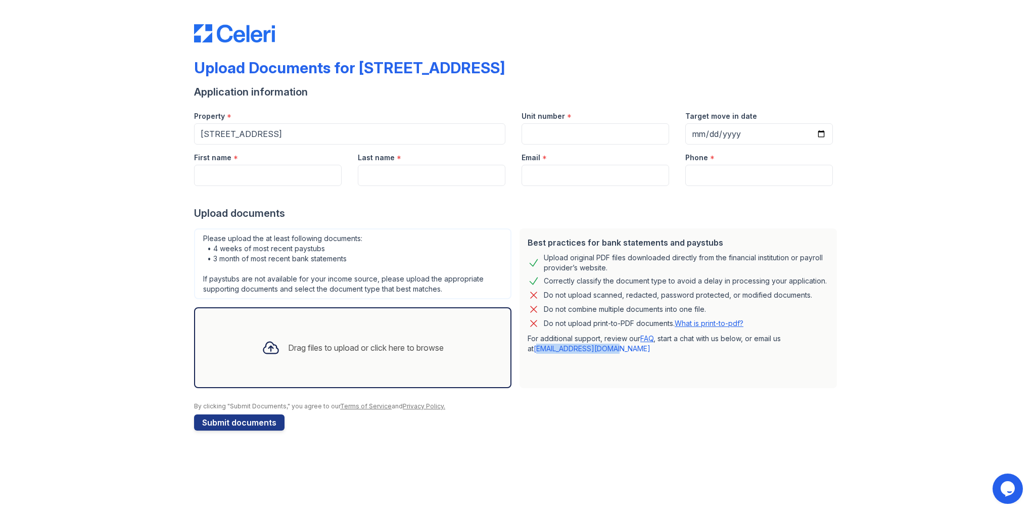
drag, startPoint x: 620, startPoint y: 351, endPoint x: 531, endPoint y: 362, distance: 89.6
click at [531, 362] on div "Best practices for bank statements and paystubs Upload original PDF files downl…" at bounding box center [678, 308] width 317 height 160
click at [568, 376] on div "Best practices for bank statements and paystubs Upload original PDF files downl…" at bounding box center [678, 308] width 317 height 160
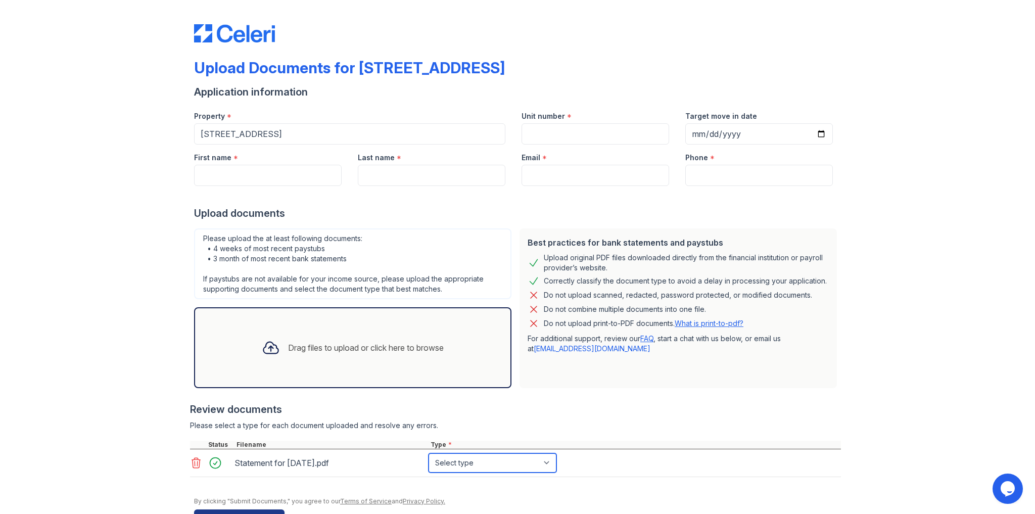
click at [510, 461] on select "Select type Paystub Bank Statement Offer Letter Tax Documents Benefit Award Let…" at bounding box center [493, 462] width 128 height 19
click at [605, 413] on div "Review documents" at bounding box center [515, 409] width 651 height 14
click at [192, 465] on icon at bounding box center [196, 463] width 9 height 10
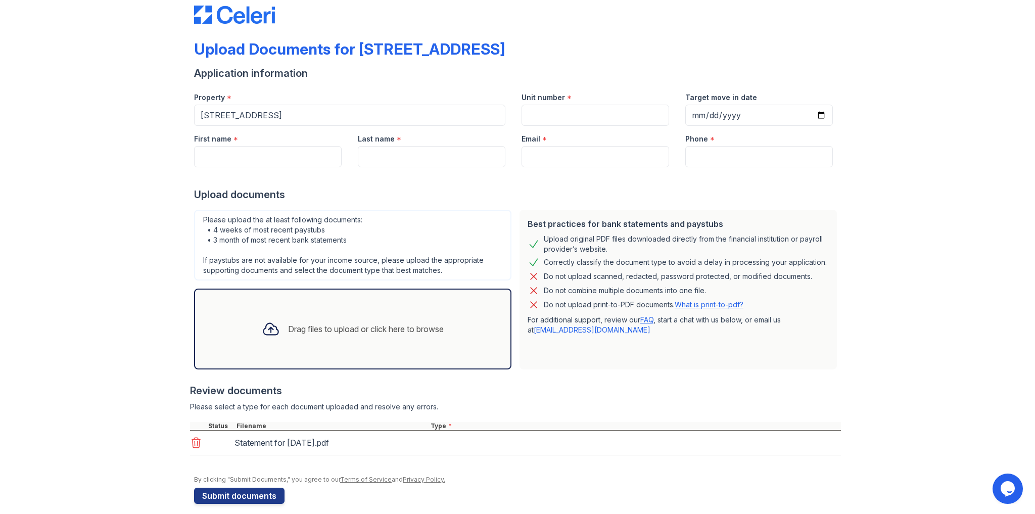
scroll to position [28, 0]
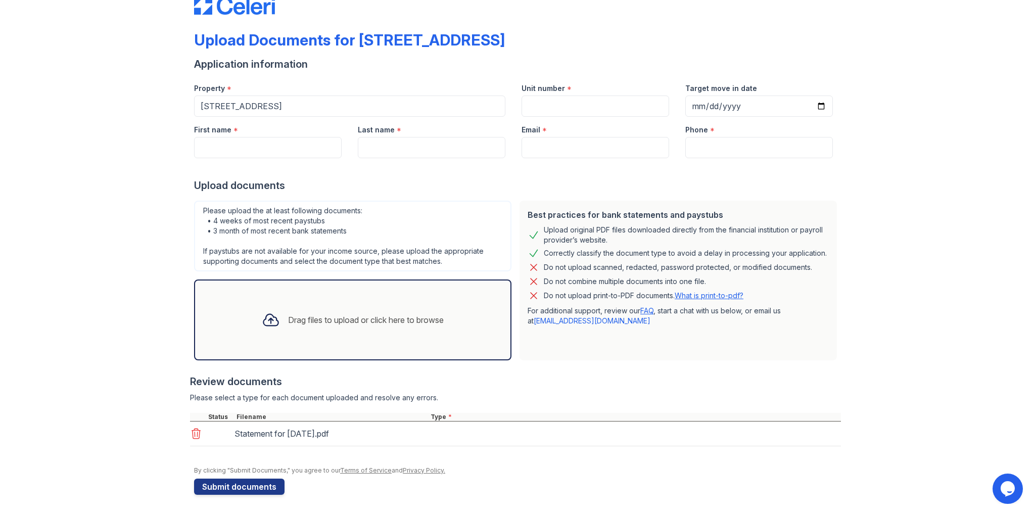
click at [466, 430] on div "Statement for Feb 14, 2025.pdf" at bounding box center [515, 434] width 651 height 25
click at [458, 435] on select "Select type Paystub Bank Statement Offer Letter Tax Documents Benefit Award Let…" at bounding box center [493, 435] width 128 height 19
select select "tax_documents"
click at [429, 426] on select "Select type Paystub Bank Statement Offer Letter Tax Documents Benefit Award Let…" at bounding box center [493, 435] width 128 height 19
click at [533, 393] on div "Please select a type for each document uploaded and resolve any errors." at bounding box center [515, 398] width 651 height 10
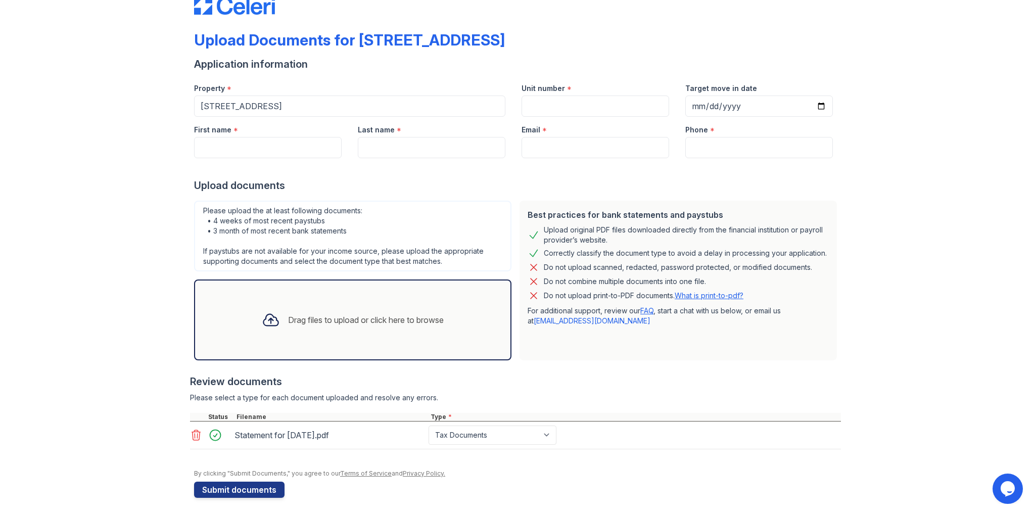
click at [519, 396] on div "Please select a type for each document uploaded and resolve any errors." at bounding box center [515, 398] width 651 height 10
click at [193, 432] on icon at bounding box center [196, 435] width 12 height 12
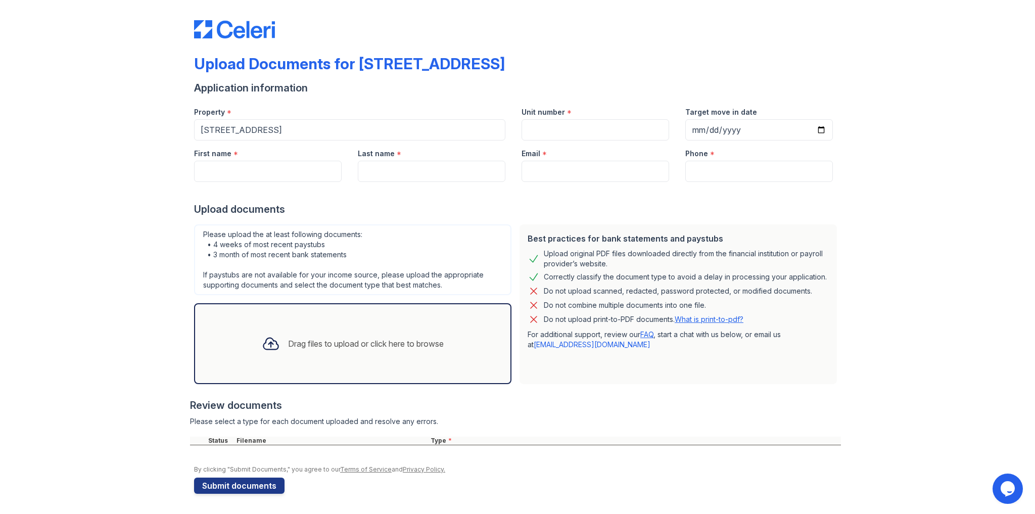
scroll to position [3, 0]
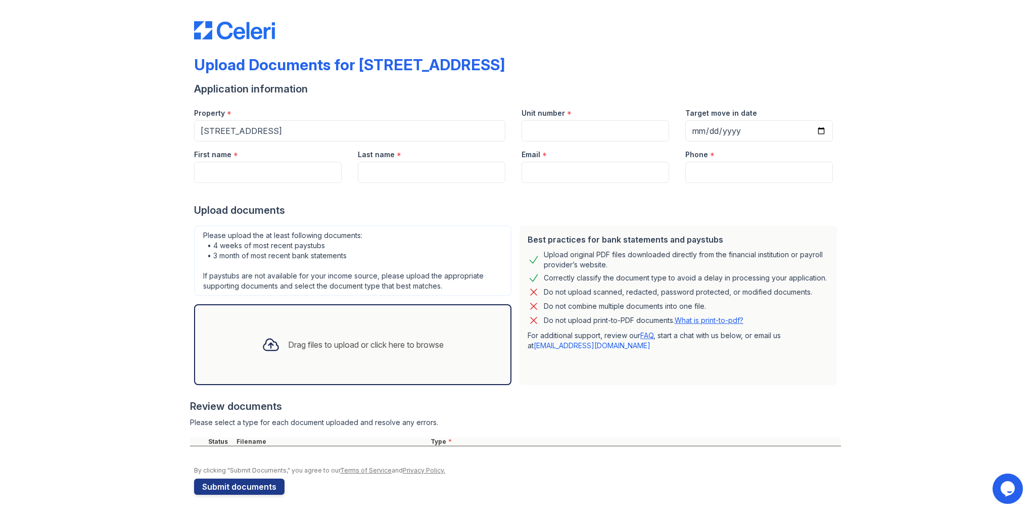
click at [91, 268] on div "Upload Documents for 123 Main Street Application information Property * 123 Mai…" at bounding box center [517, 256] width 1003 height 518
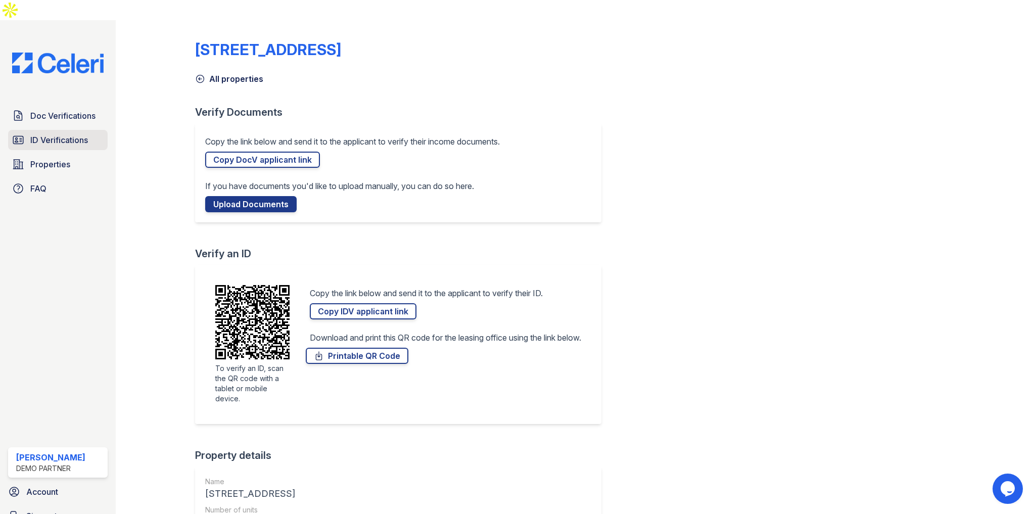
click at [68, 134] on span "ID Verifications" at bounding box center [59, 140] width 58 height 12
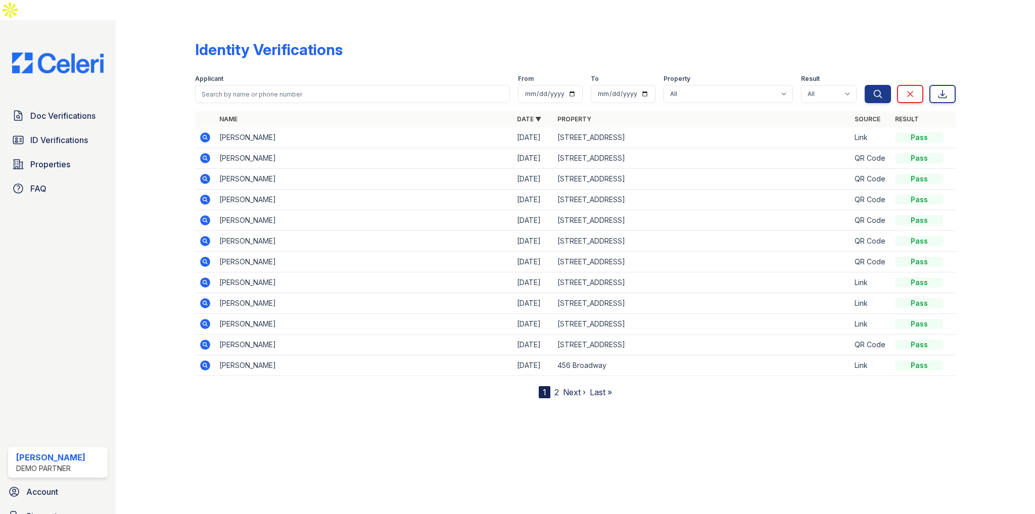
click at [208, 195] on icon at bounding box center [206, 200] width 10 height 10
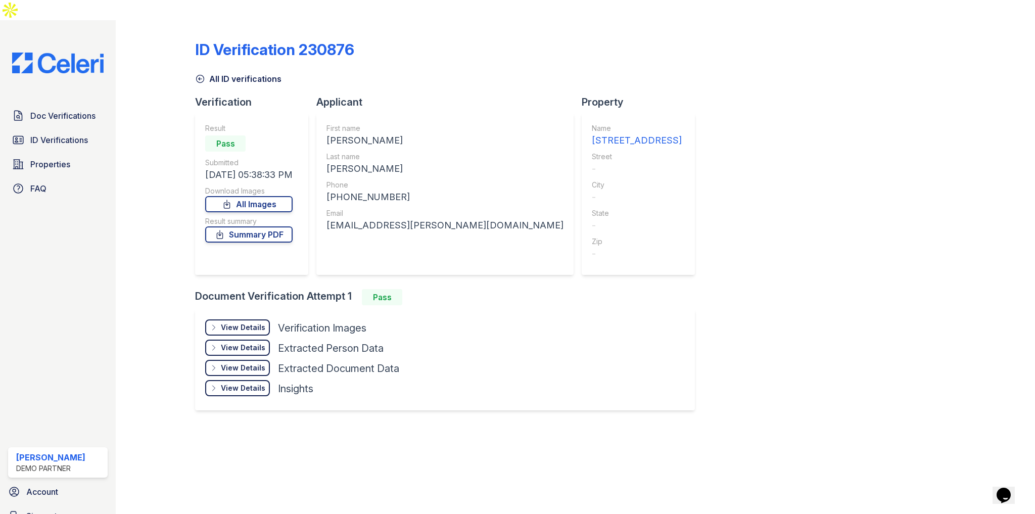
click at [262, 322] on div "View Details" at bounding box center [243, 327] width 44 height 10
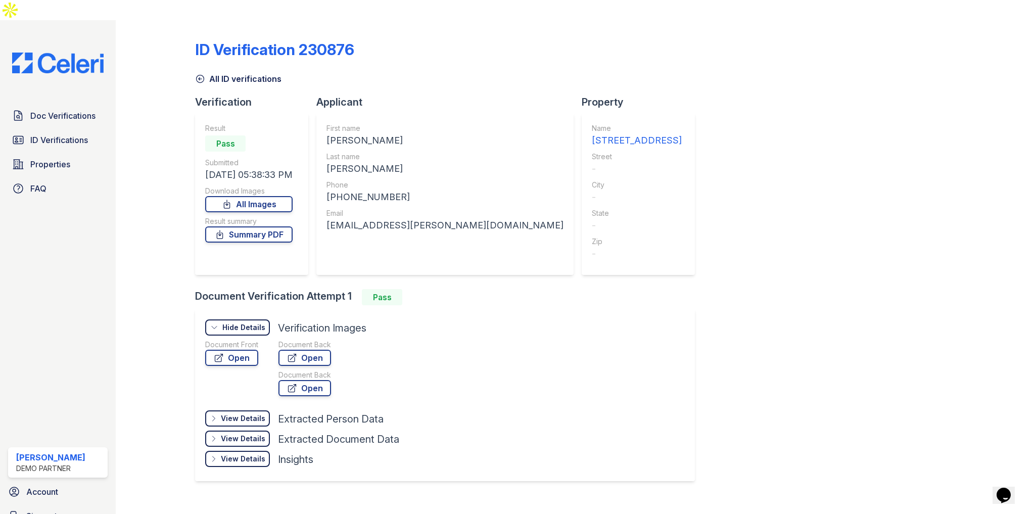
click at [254, 413] on div "View Details" at bounding box center [243, 418] width 44 height 10
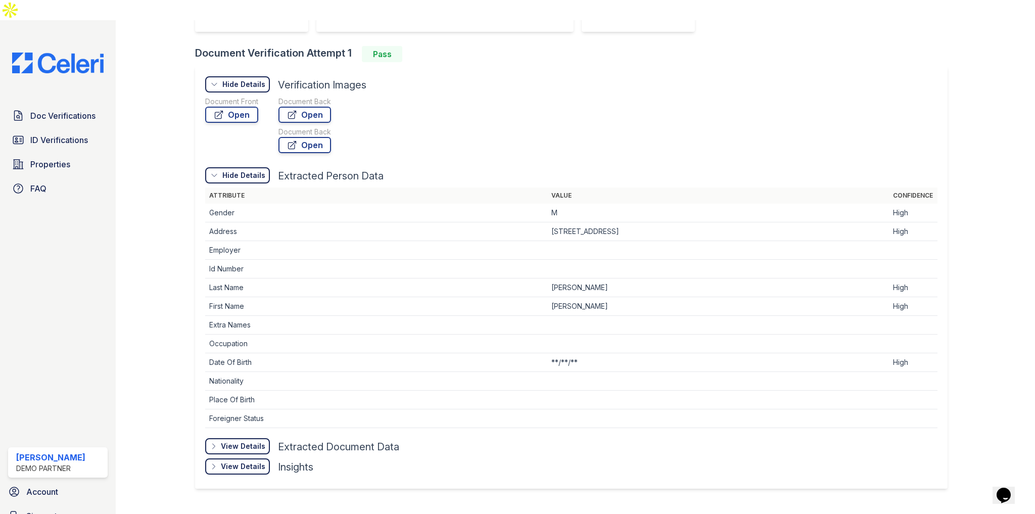
click at [228, 441] on div "View Details" at bounding box center [243, 446] width 44 height 10
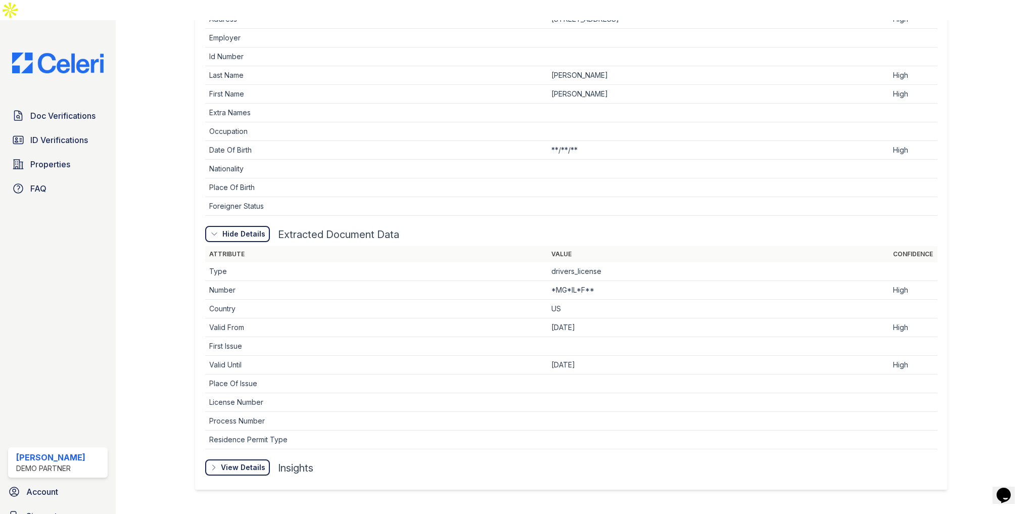
click at [242, 462] on div "View Details" at bounding box center [243, 467] width 44 height 10
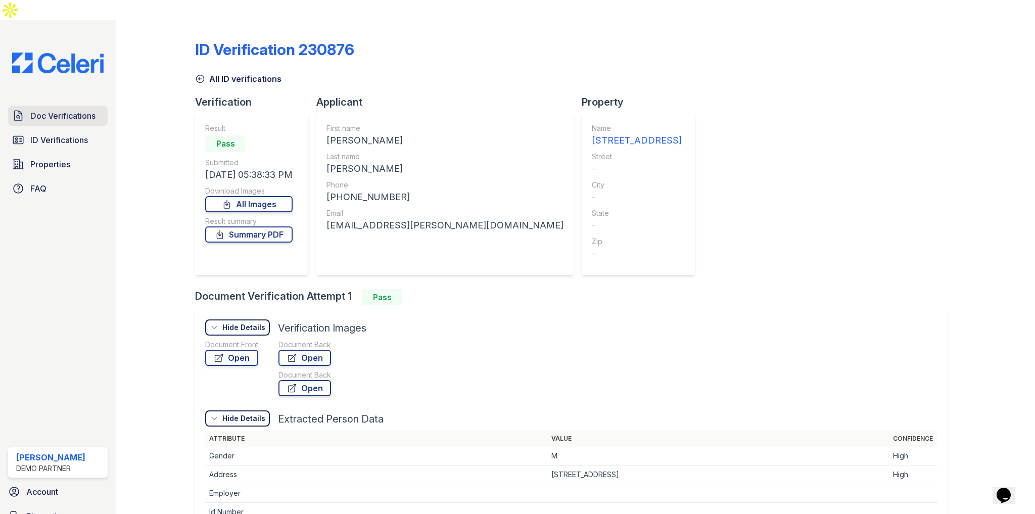
click at [95, 110] on span "Doc Verifications" at bounding box center [62, 116] width 65 height 12
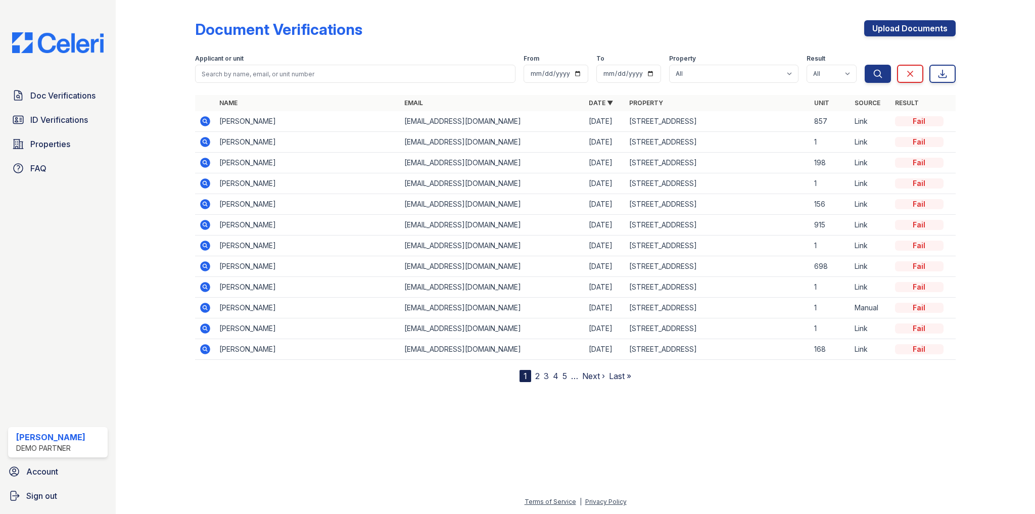
click at [202, 122] on icon at bounding box center [206, 121] width 10 height 10
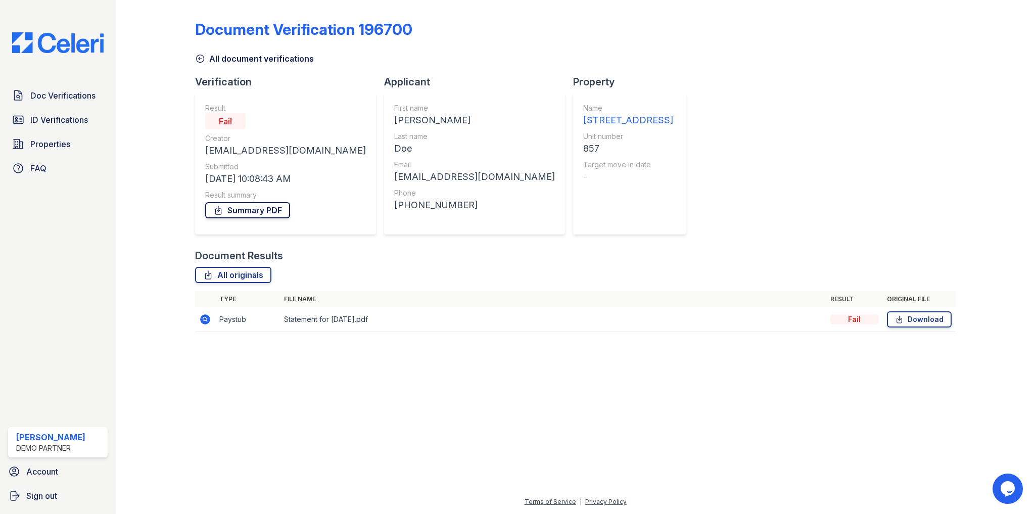
click at [241, 211] on link "Summary PDF" at bounding box center [247, 210] width 85 height 16
